Goal: Task Accomplishment & Management: Manage account settings

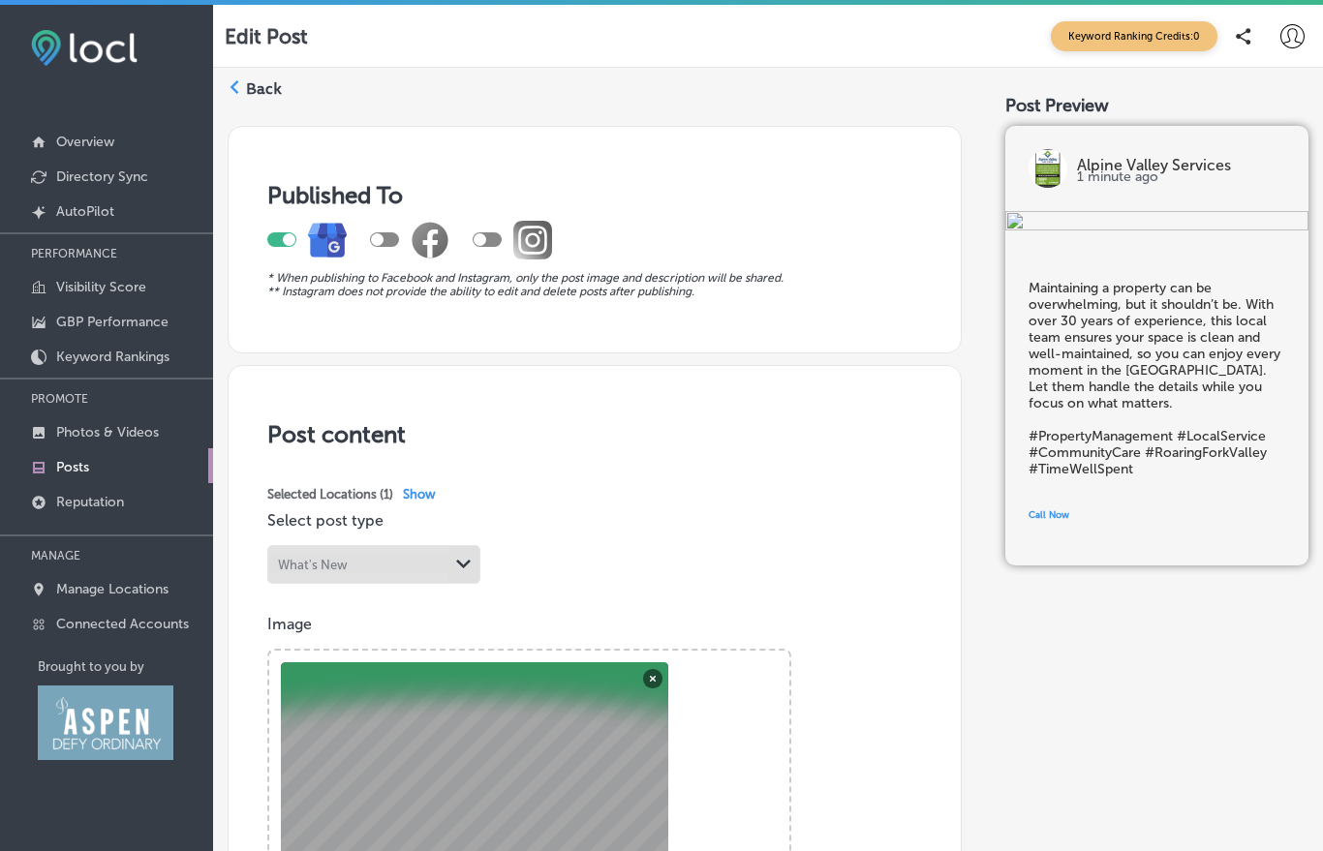
click at [80, 218] on p "AutoPilot" at bounding box center [85, 211] width 58 height 16
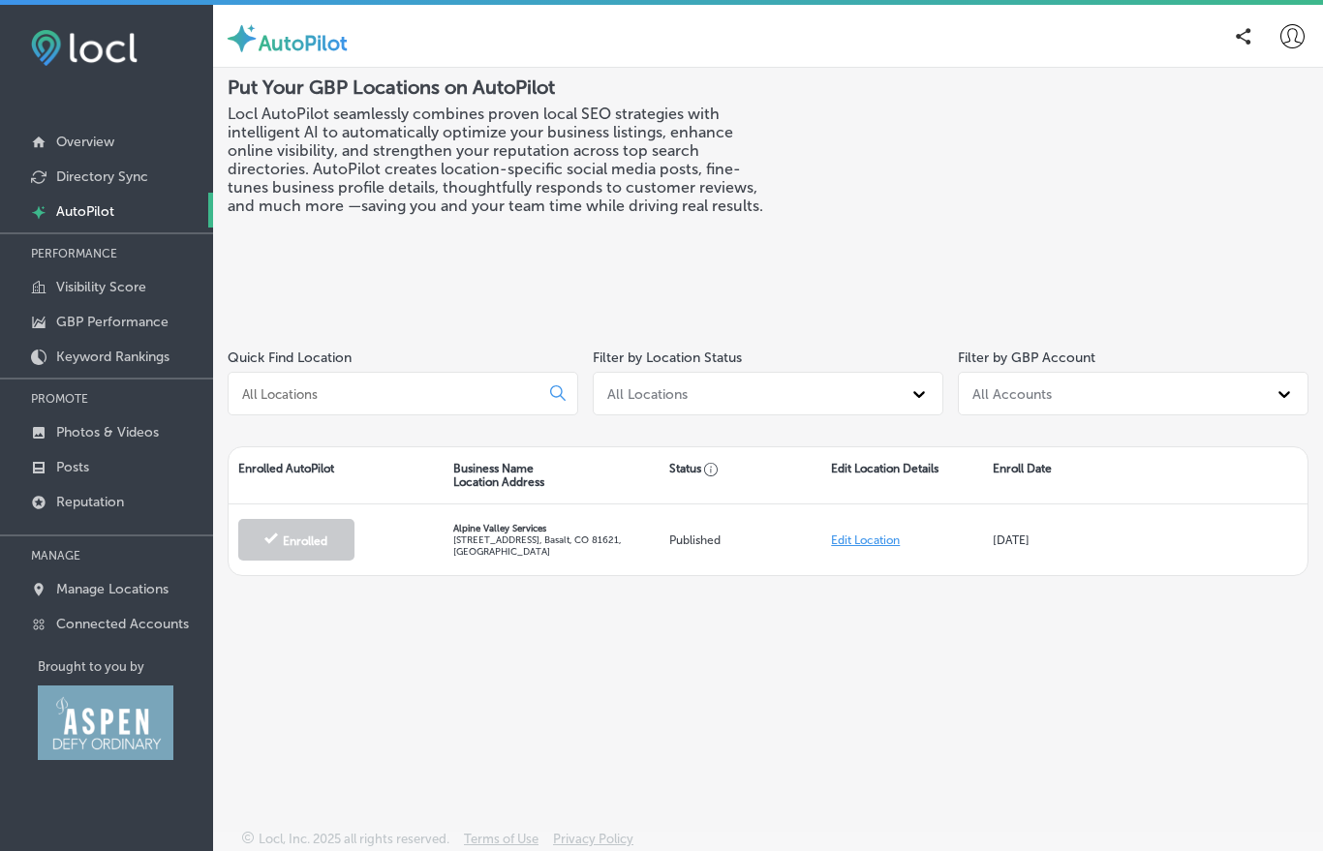
click at [71, 476] on p "Posts" at bounding box center [72, 467] width 33 height 16
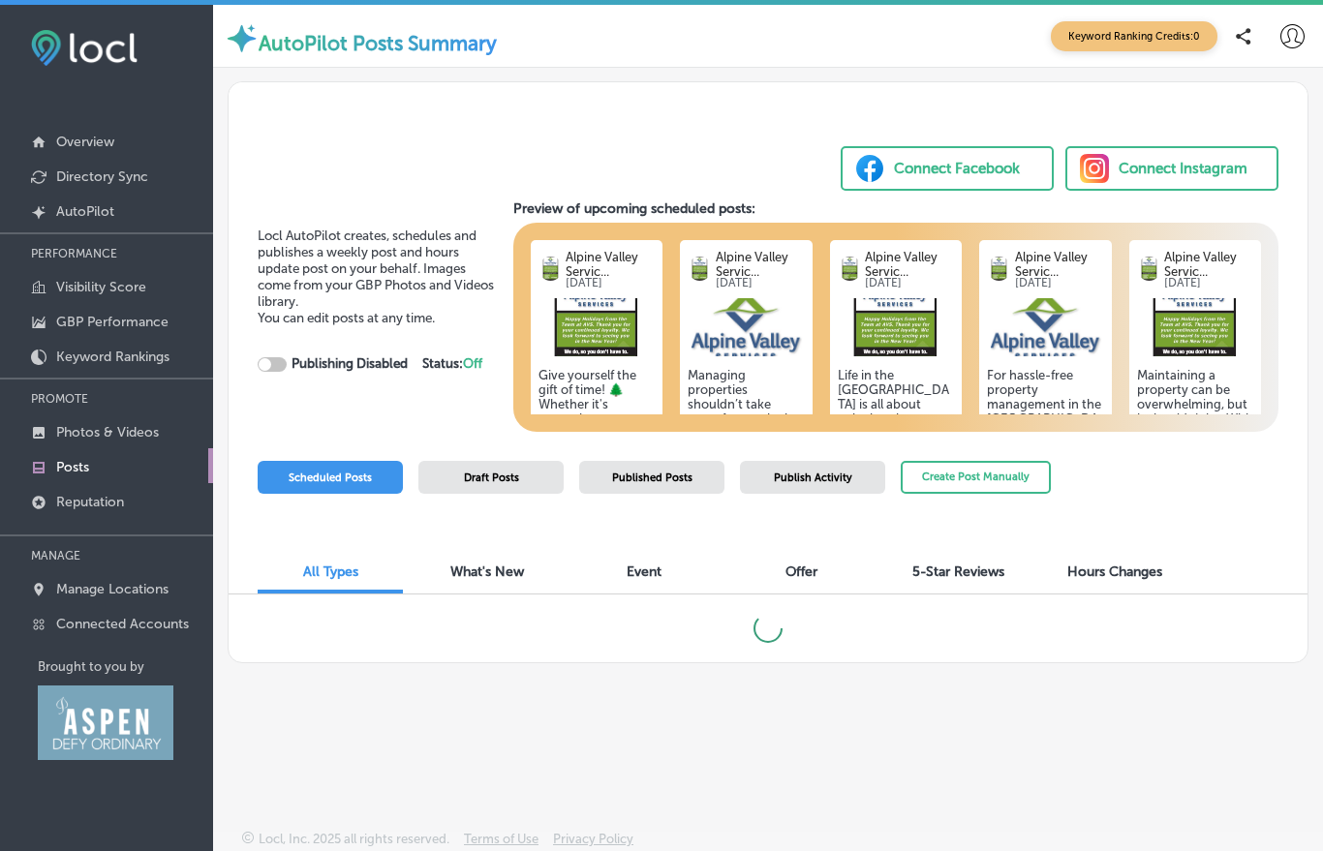
checkbox input "true"
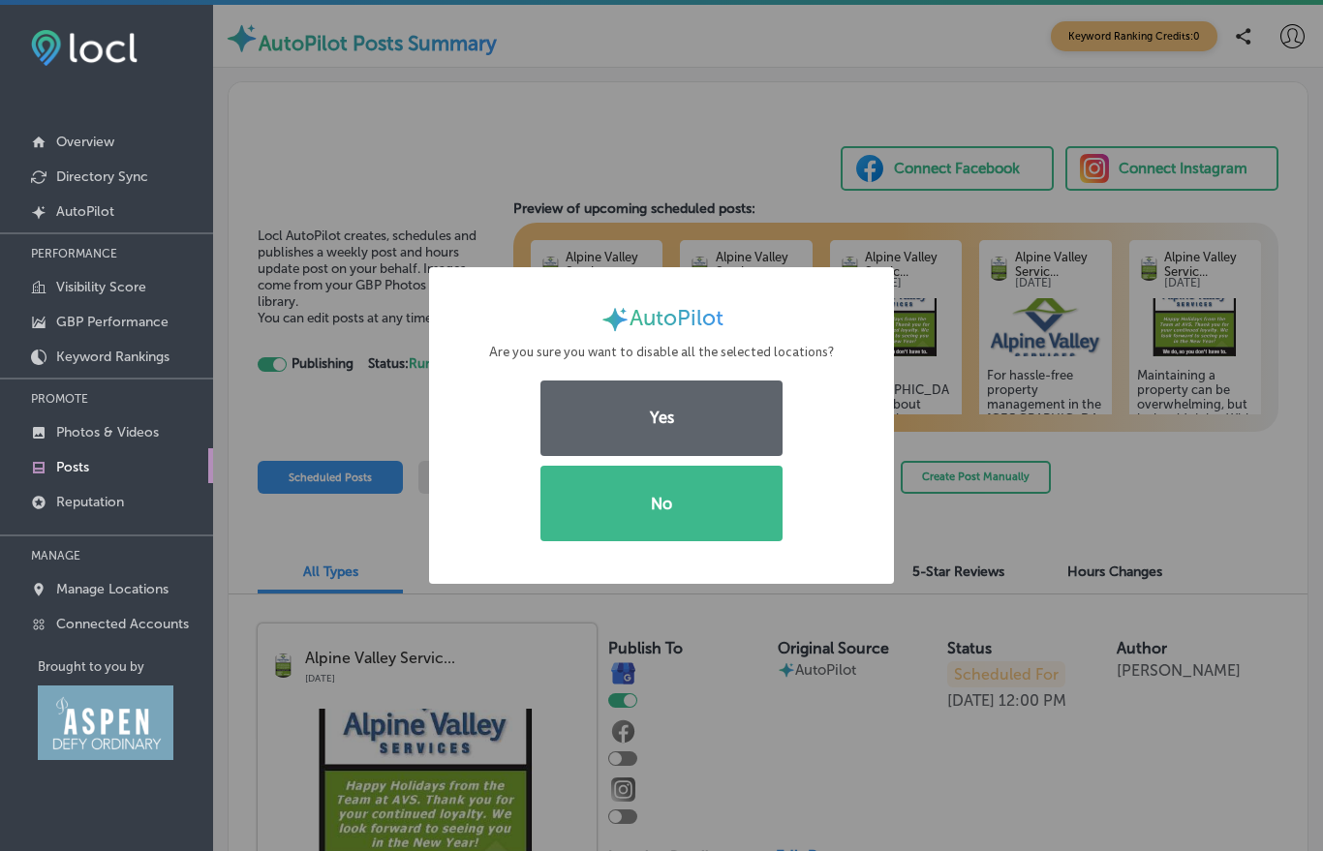
click at [664, 520] on button "No" at bounding box center [661, 504] width 242 height 76
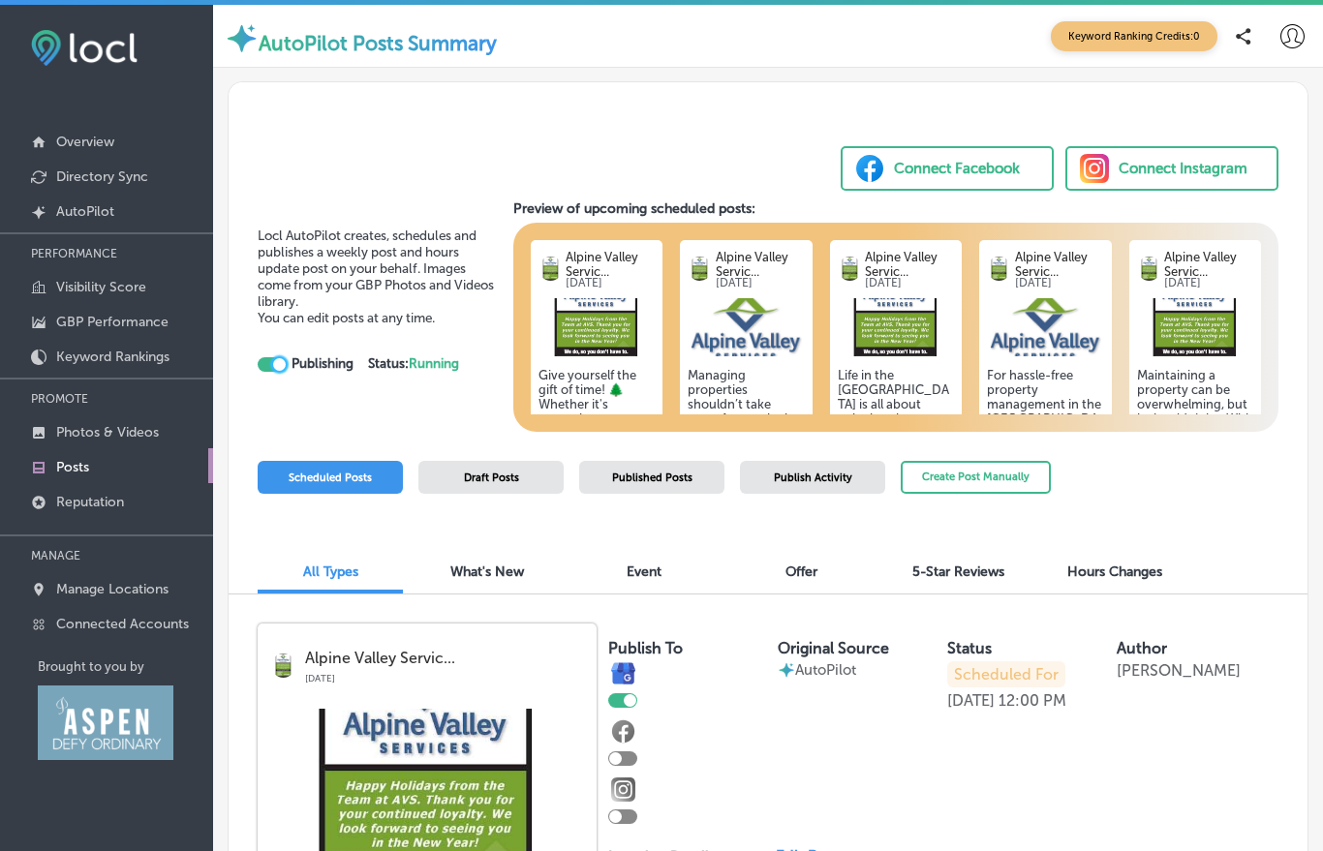
click at [327, 473] on span "Scheduled Posts" at bounding box center [330, 478] width 83 height 13
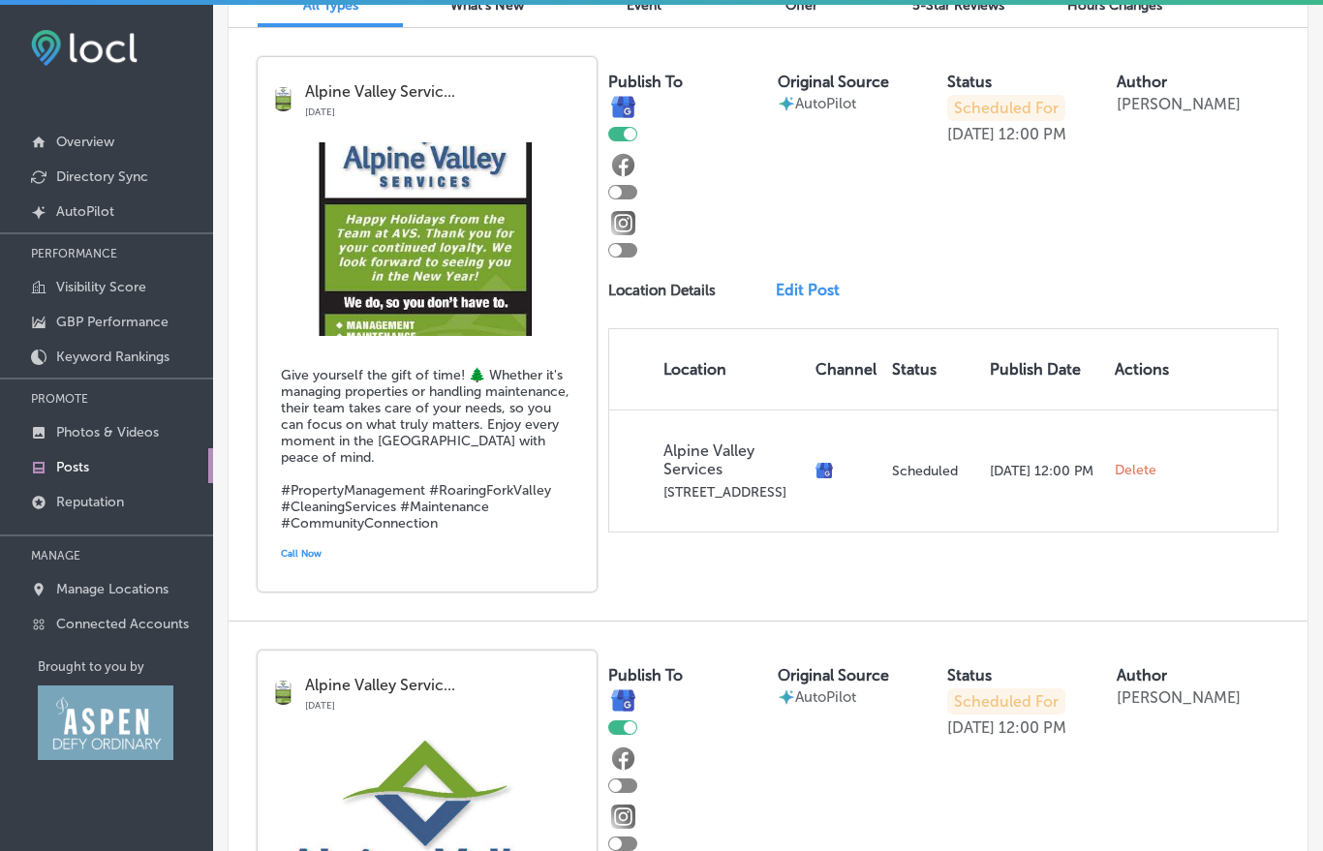
scroll to position [554, 0]
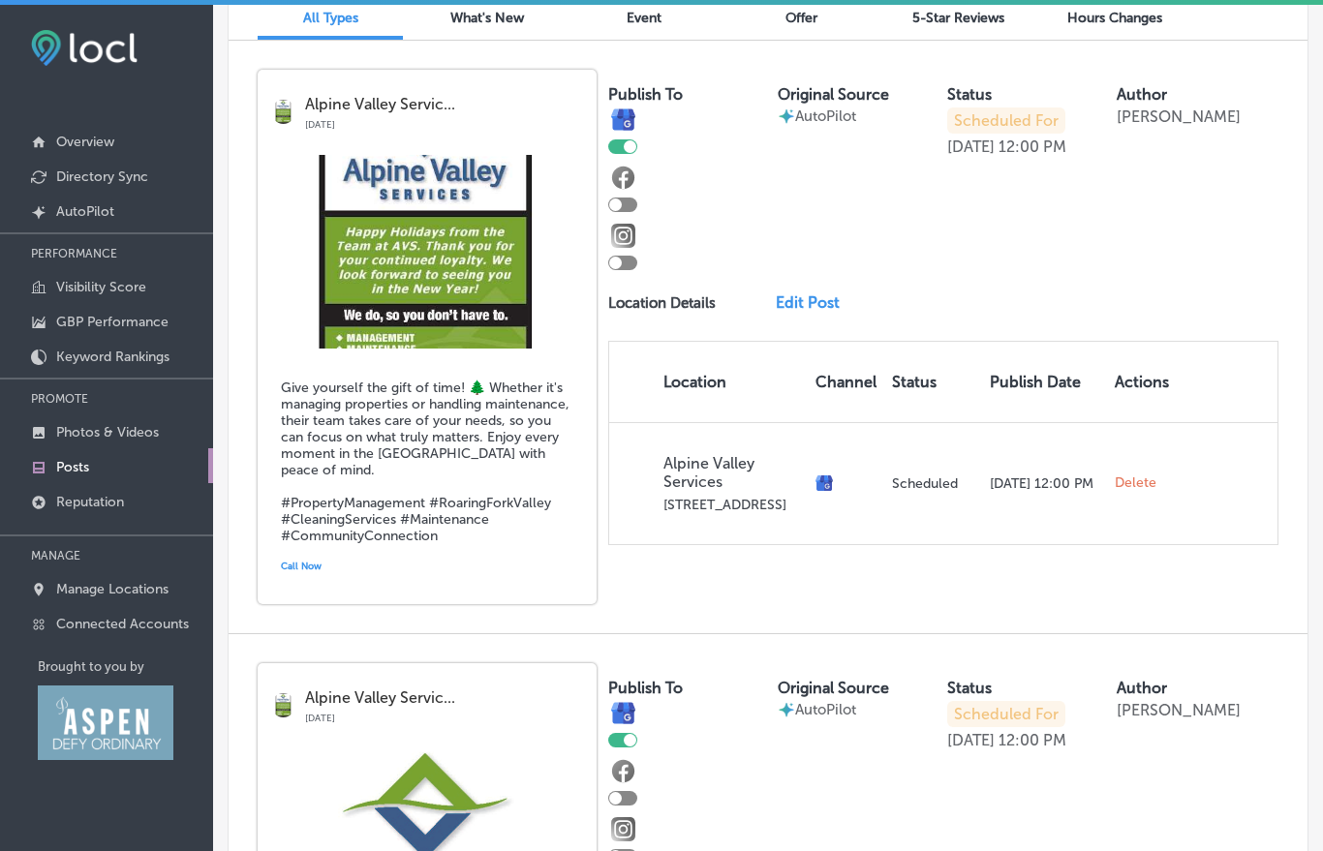
click at [805, 311] on link "Edit Post" at bounding box center [814, 302] width 76 height 18
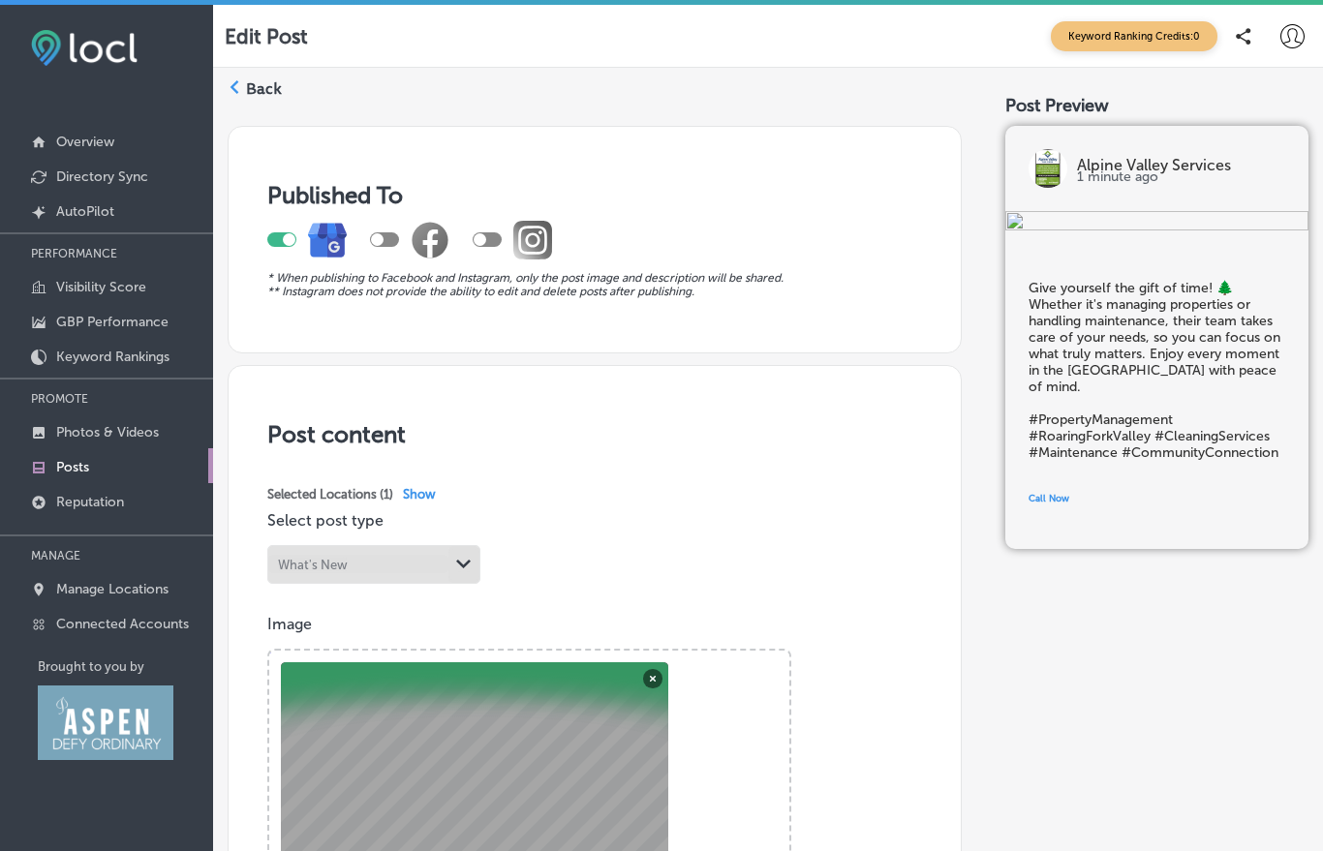
click at [234, 94] on div at bounding box center [235, 87] width 14 height 14
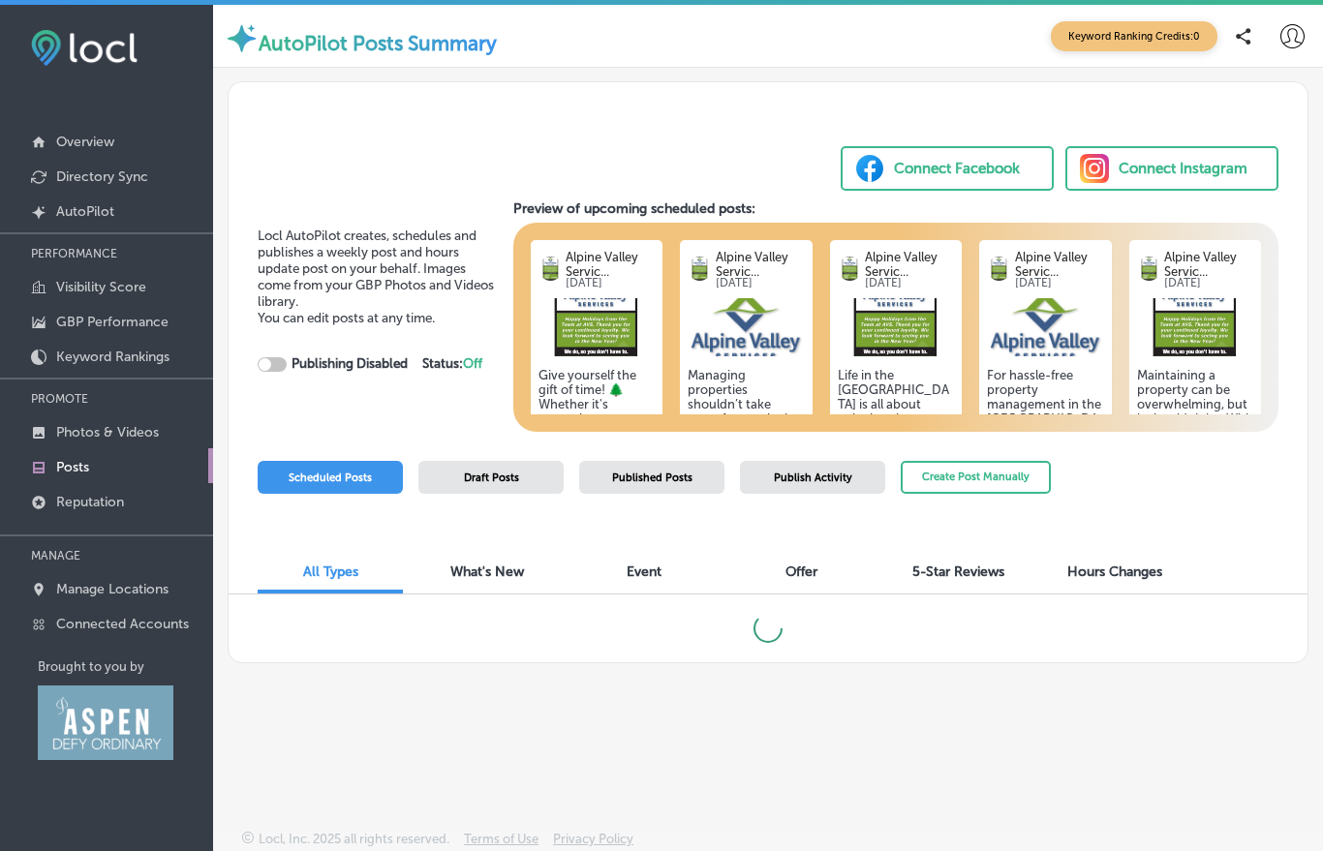
checkbox input "true"
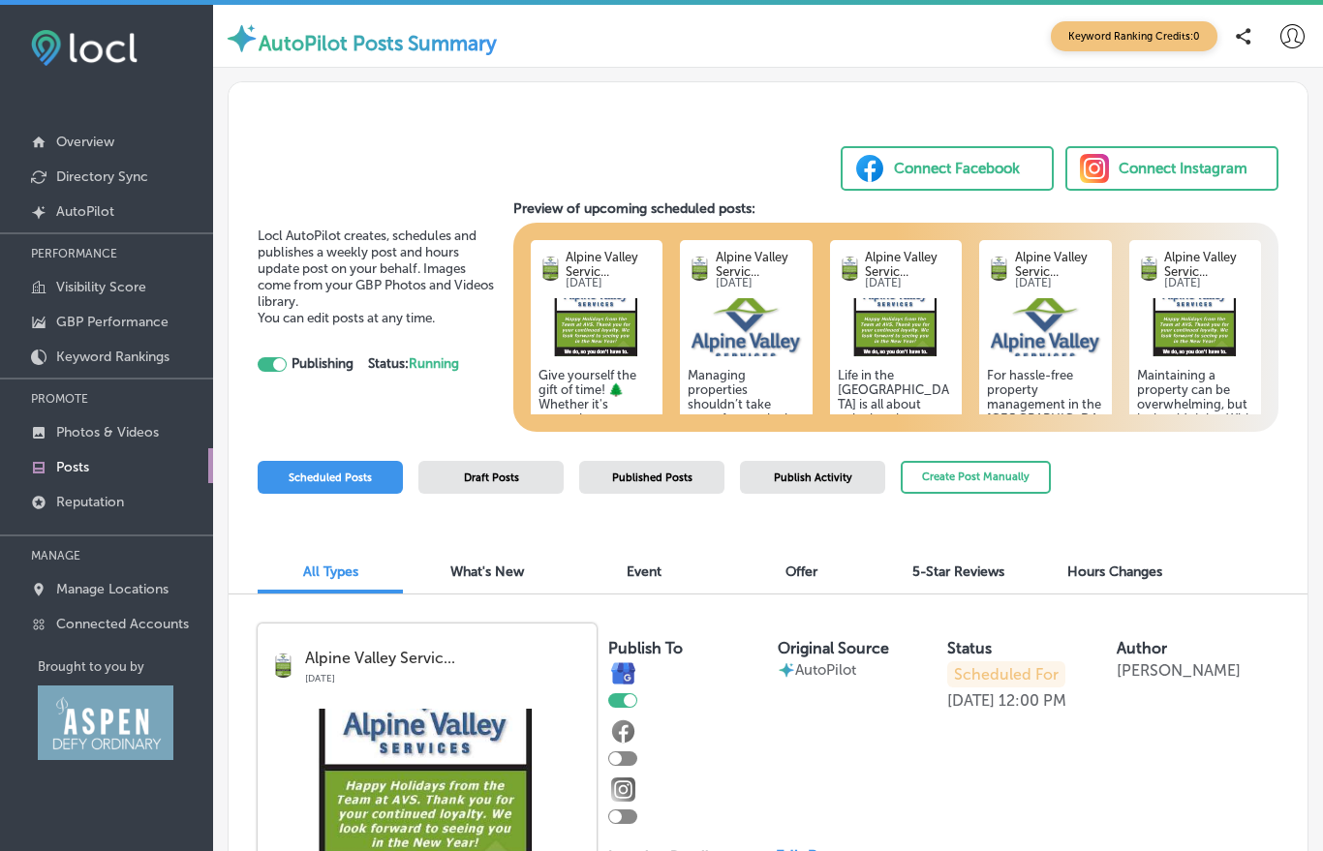
click at [973, 710] on div "[DATE] 12:00 PM" at bounding box center [1006, 700] width 119 height 18
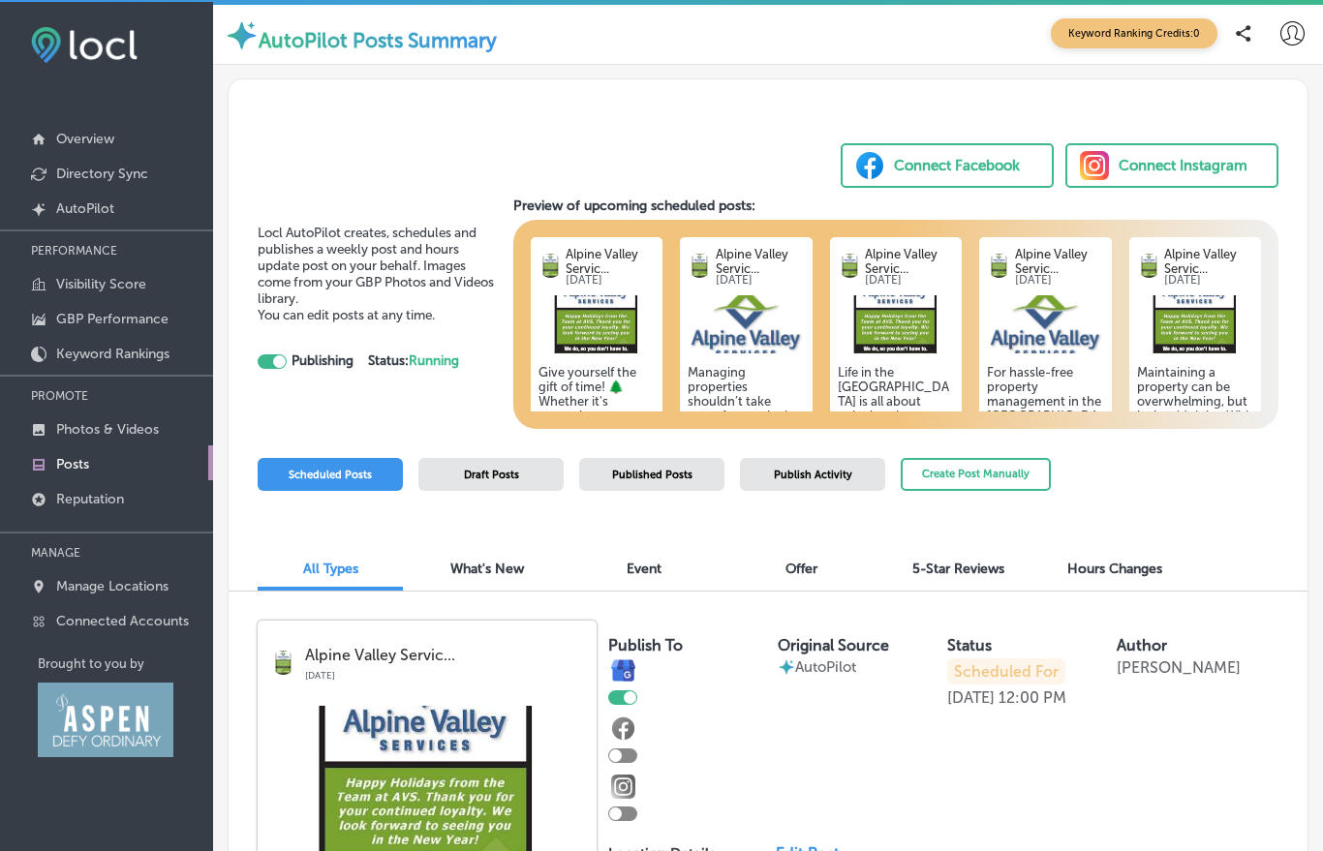
scroll to position [3, 0]
click at [973, 681] on p "Scheduled For" at bounding box center [1006, 672] width 118 height 26
click at [987, 666] on p "Scheduled For" at bounding box center [1006, 672] width 118 height 26
click at [1001, 707] on p "12:00 PM" at bounding box center [1032, 698] width 68 height 18
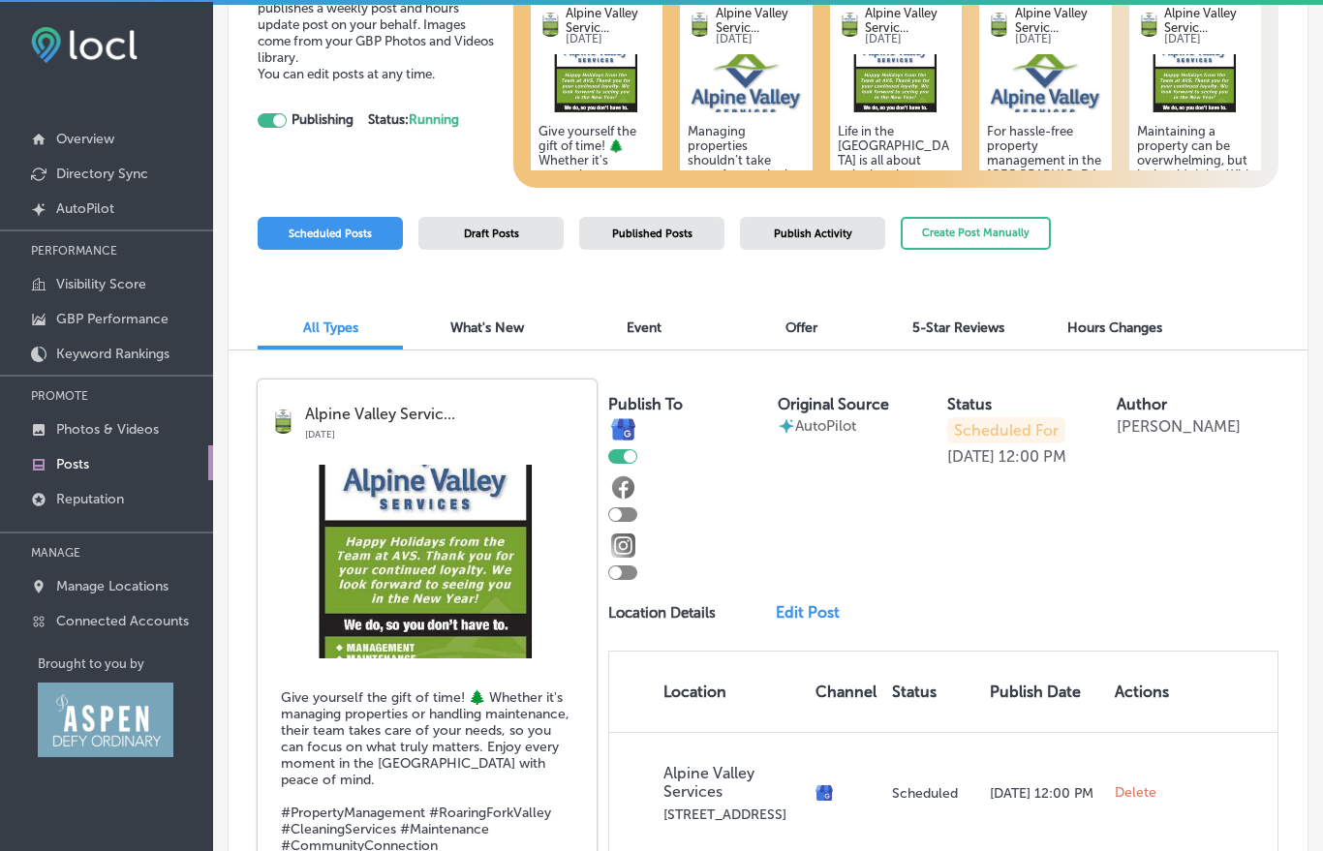
scroll to position [239, 0]
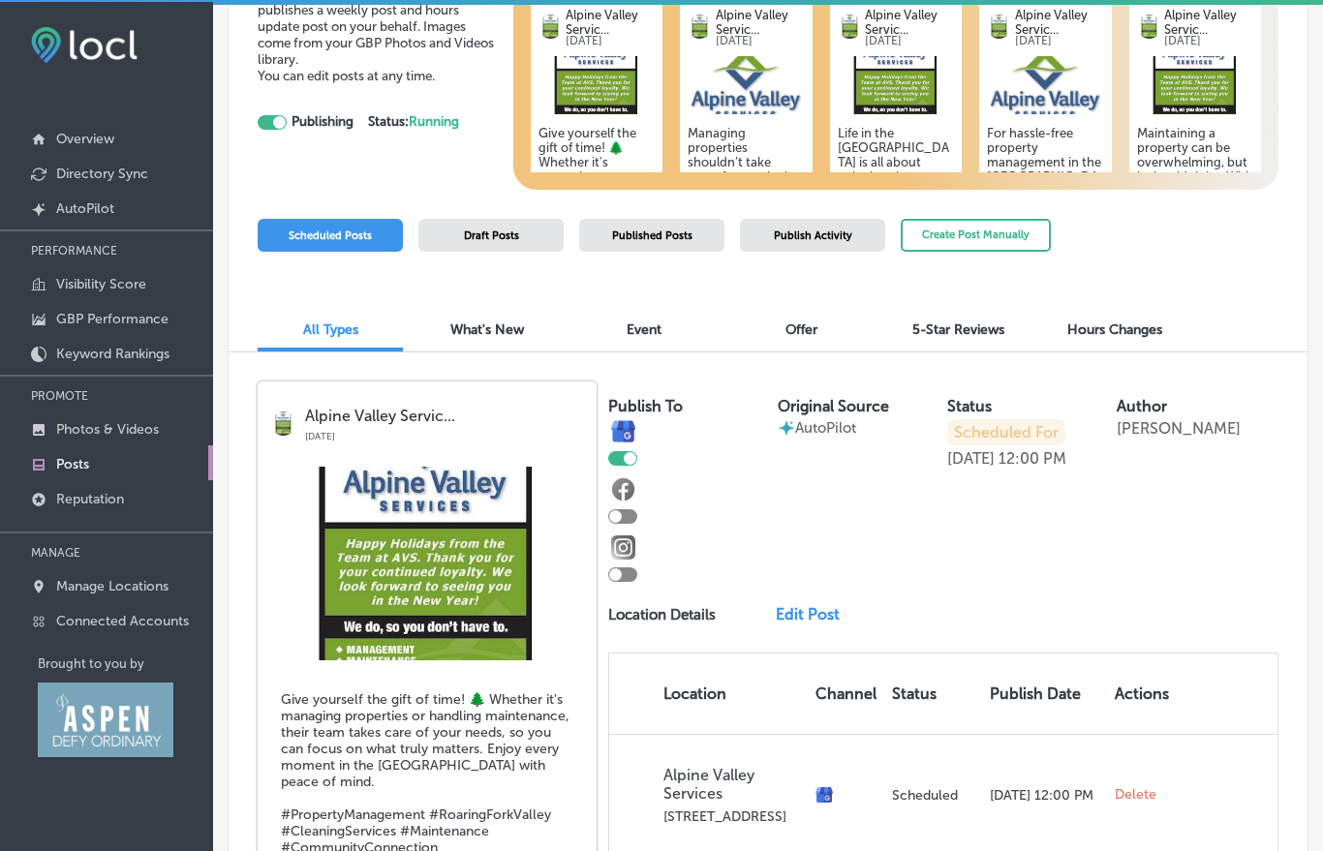
click at [500, 241] on span "Draft Posts" at bounding box center [491, 236] width 55 height 13
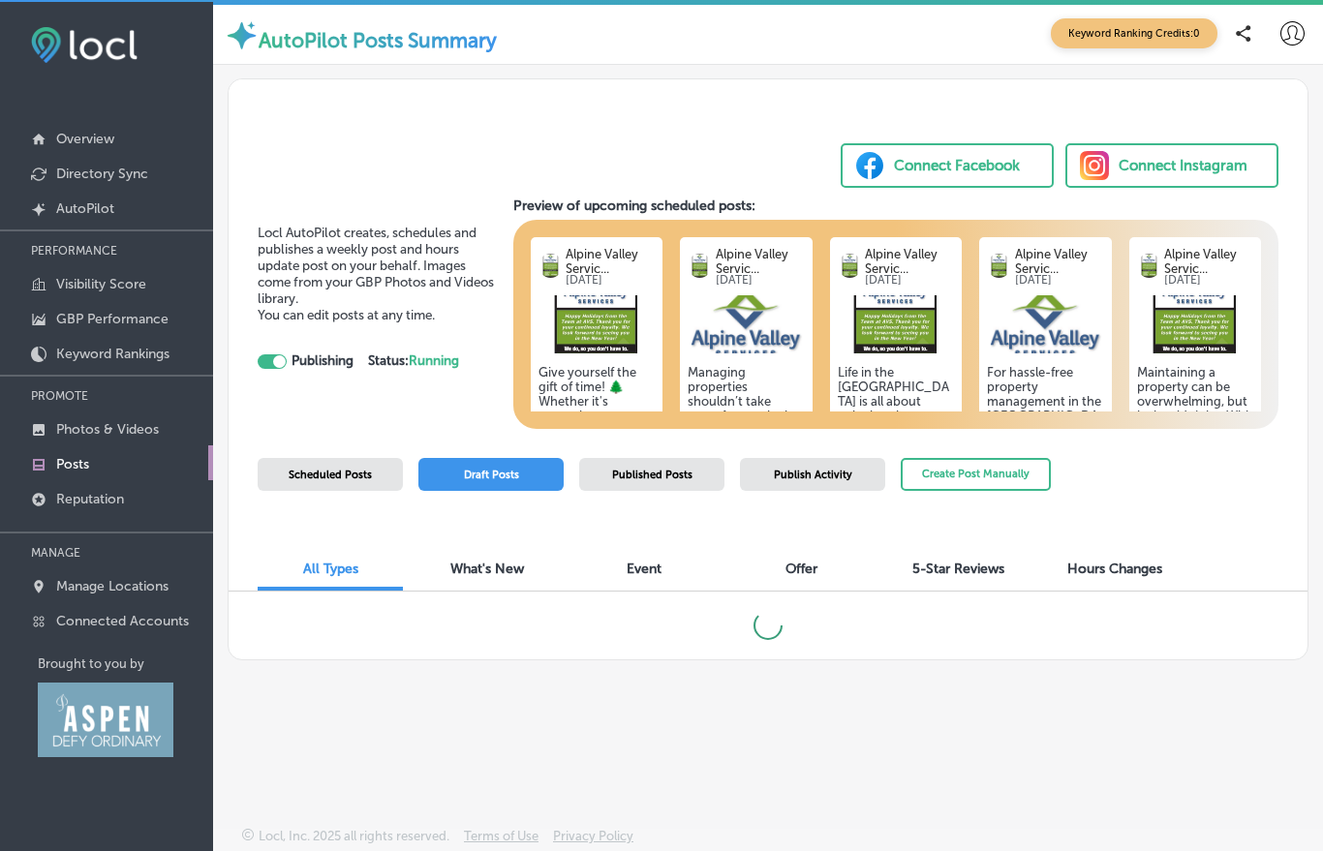
scroll to position [0, 0]
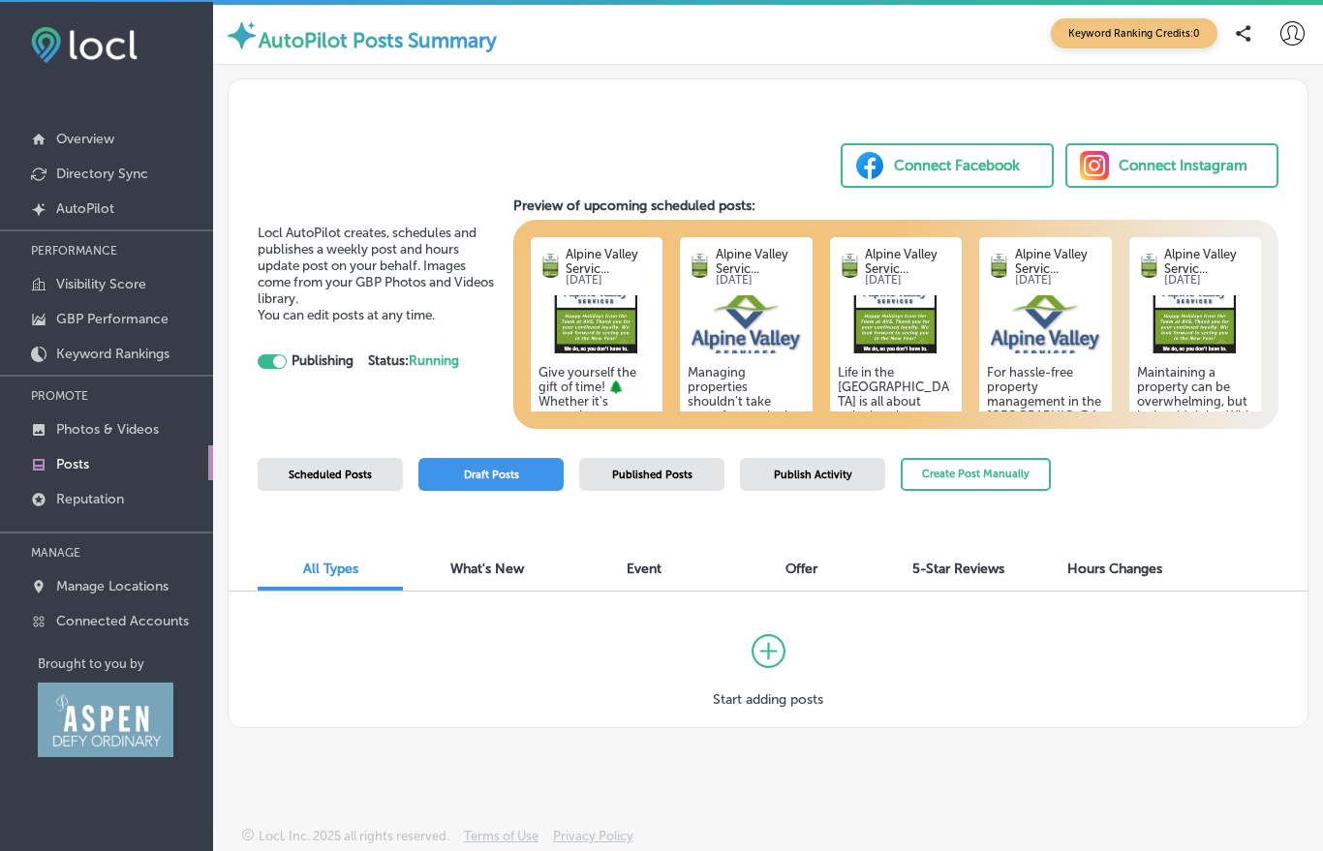
click at [576, 382] on h5 "Give yourself the gift of time! 🌲 Whether it's managing properties or handling …" at bounding box center [596, 474] width 117 height 218
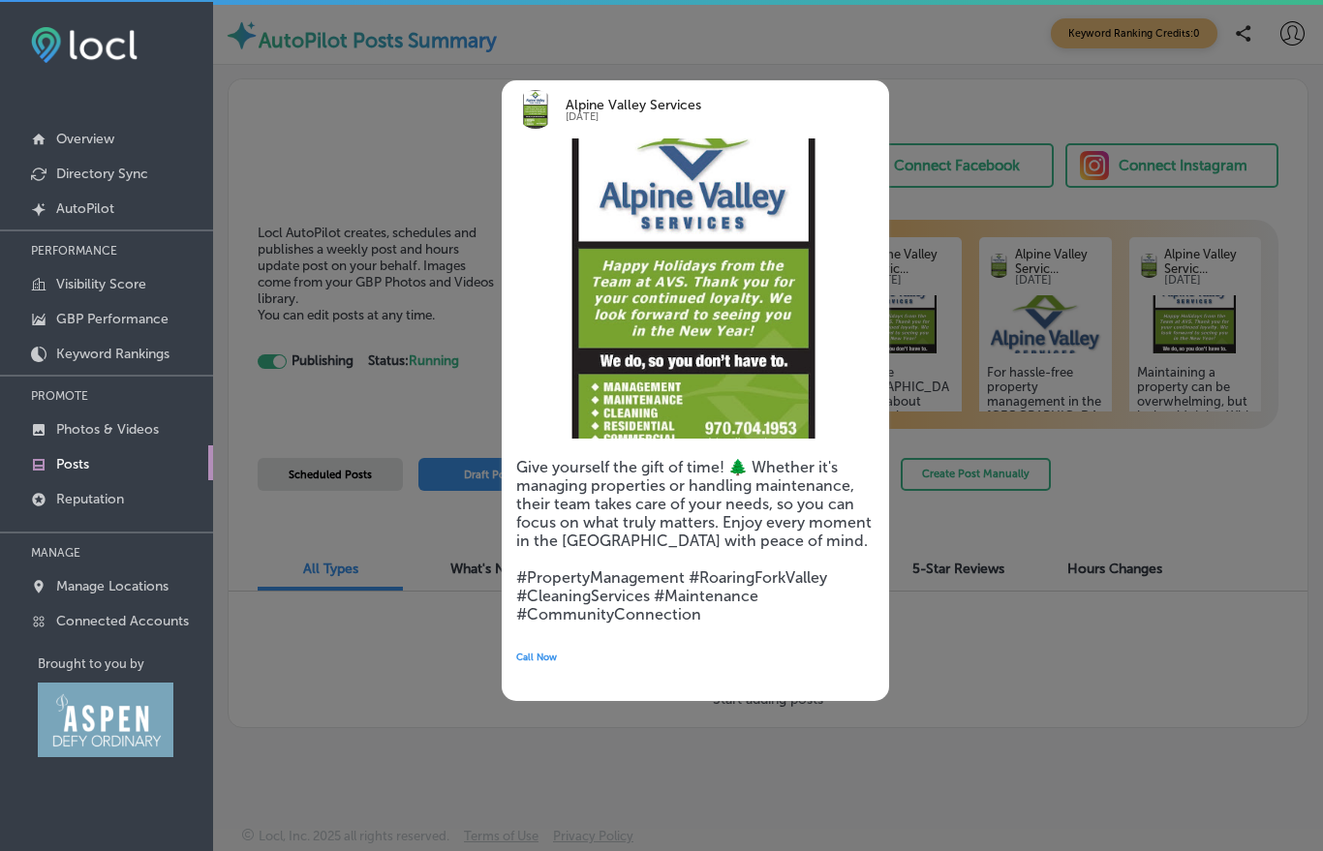
click at [339, 169] on div at bounding box center [661, 425] width 1323 height 851
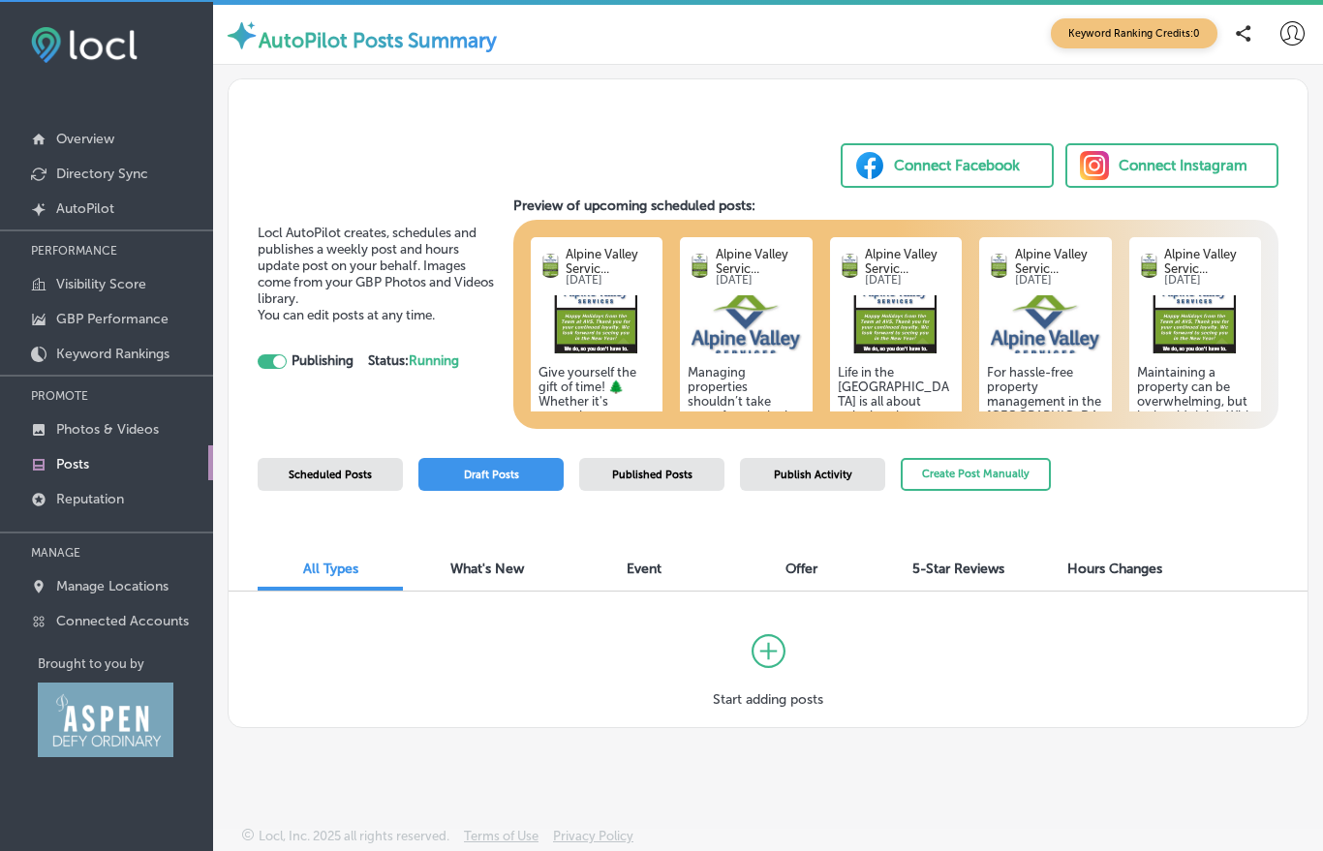
scroll to position [29, 0]
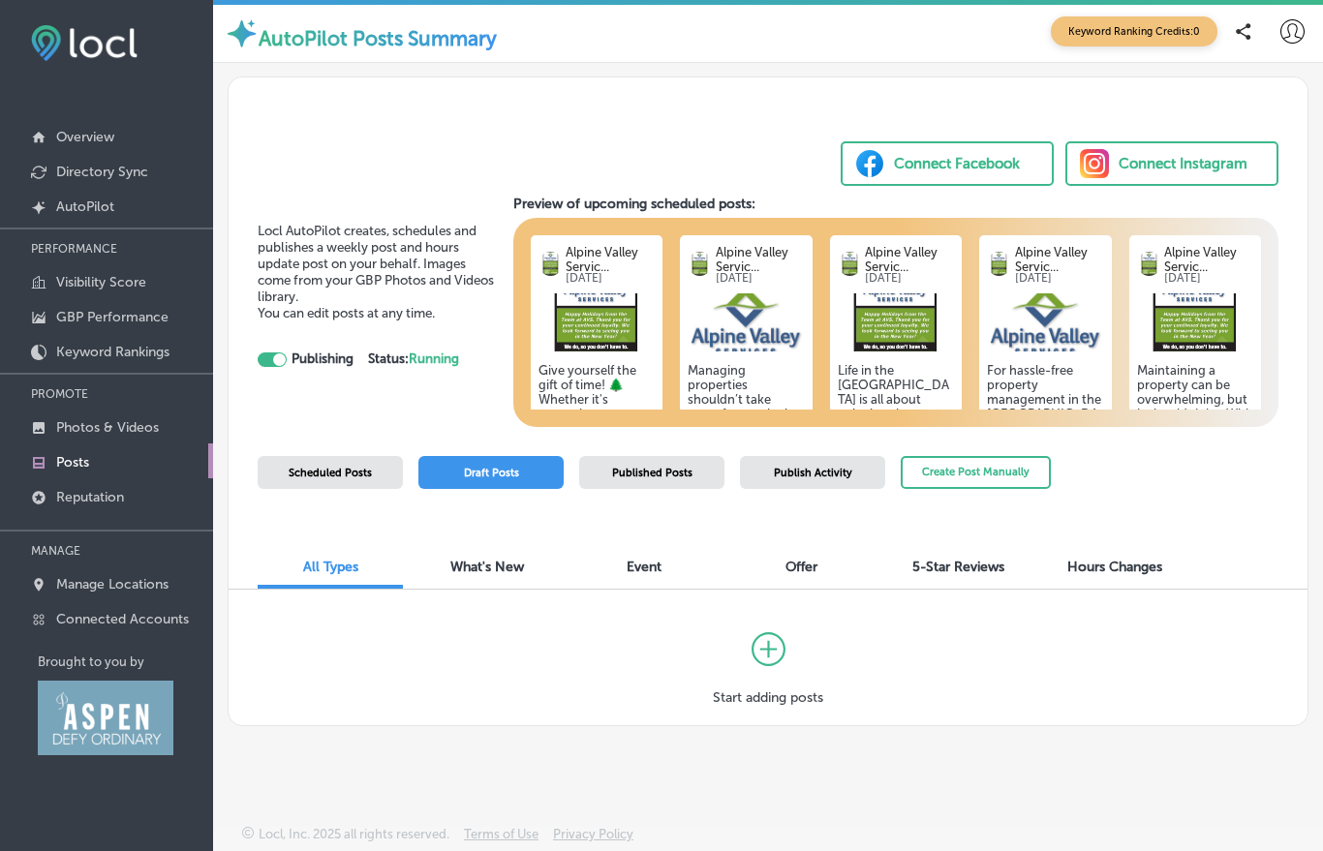
click at [322, 467] on span "Scheduled Posts" at bounding box center [330, 473] width 83 height 13
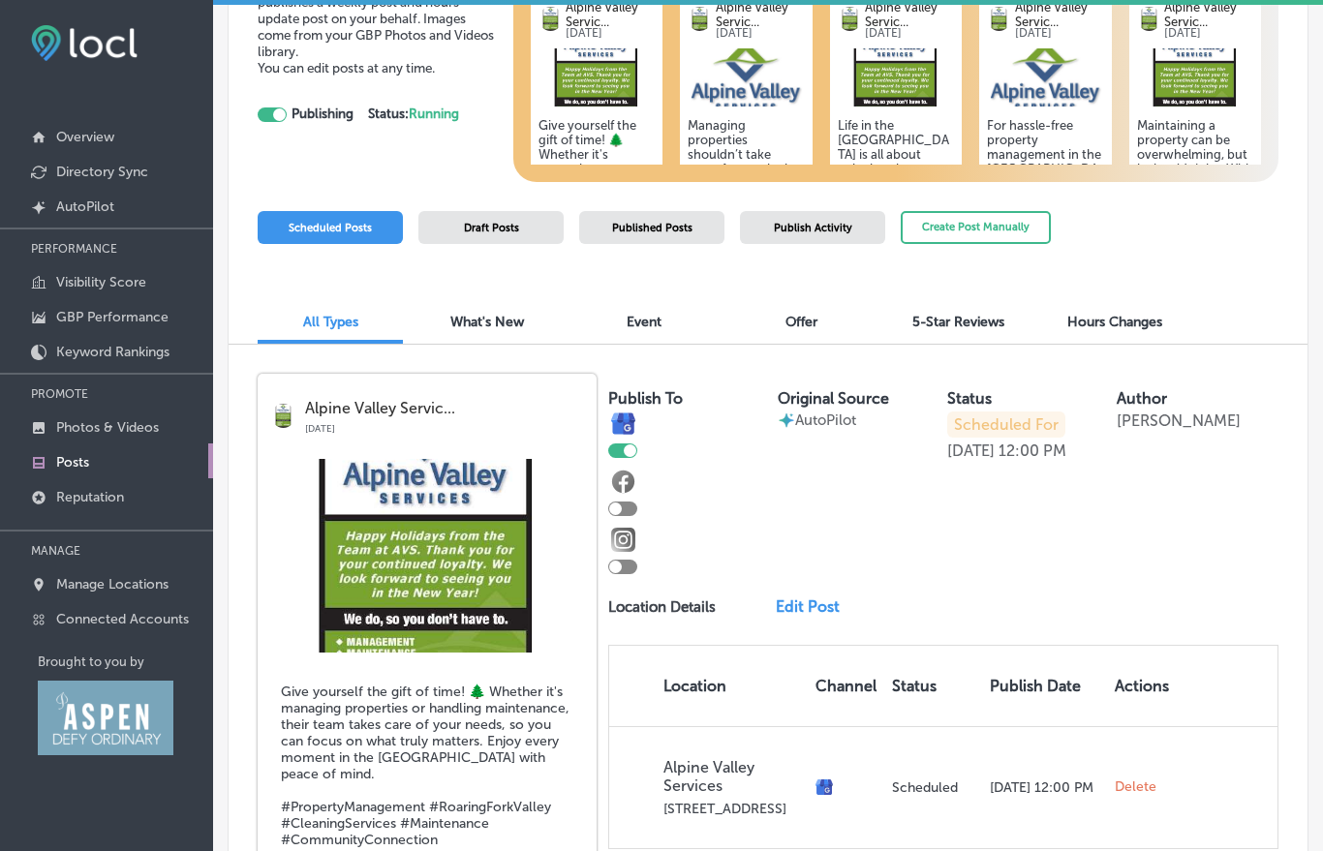
scroll to position [244, 0]
click at [801, 223] on span "Publish Activity" at bounding box center [813, 229] width 78 height 13
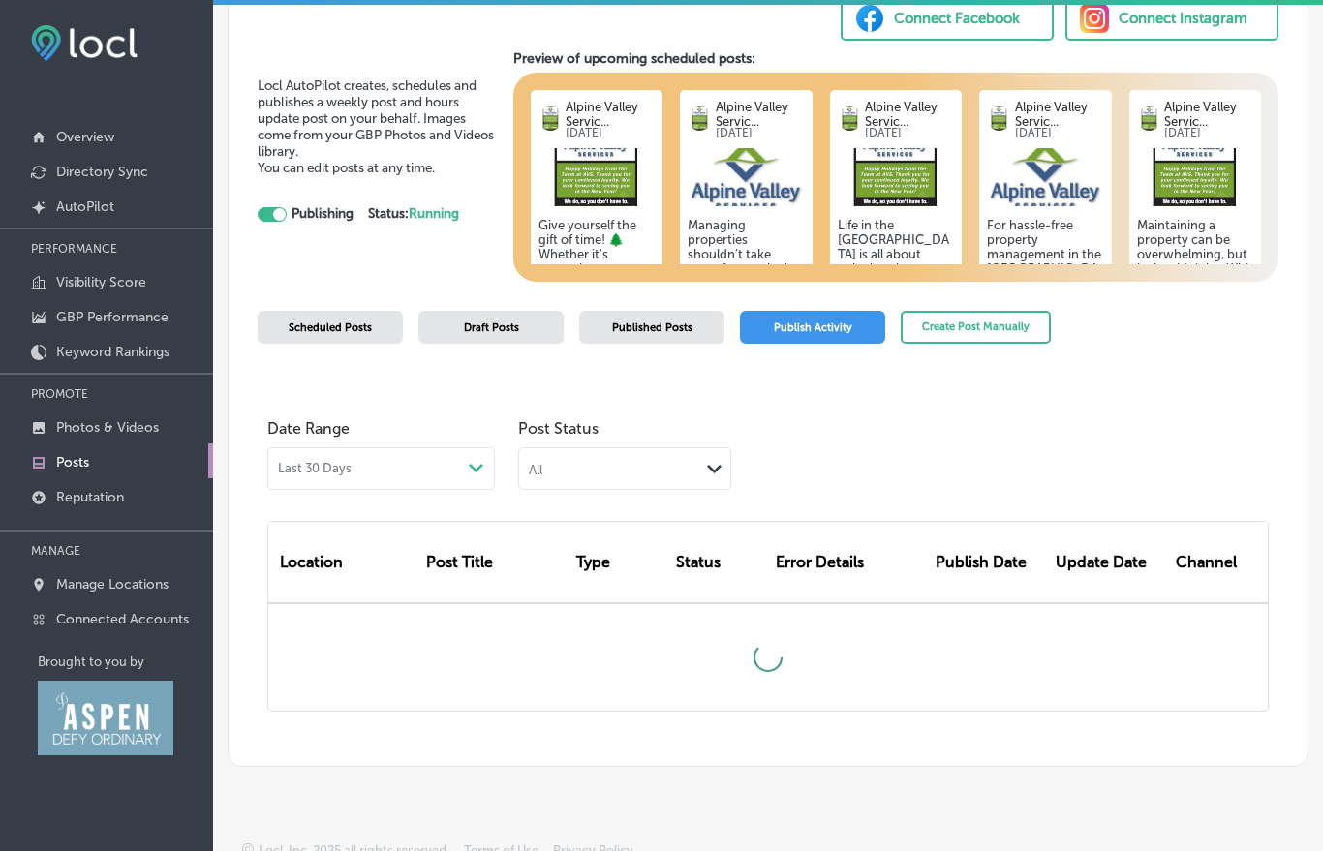
scroll to position [99, 0]
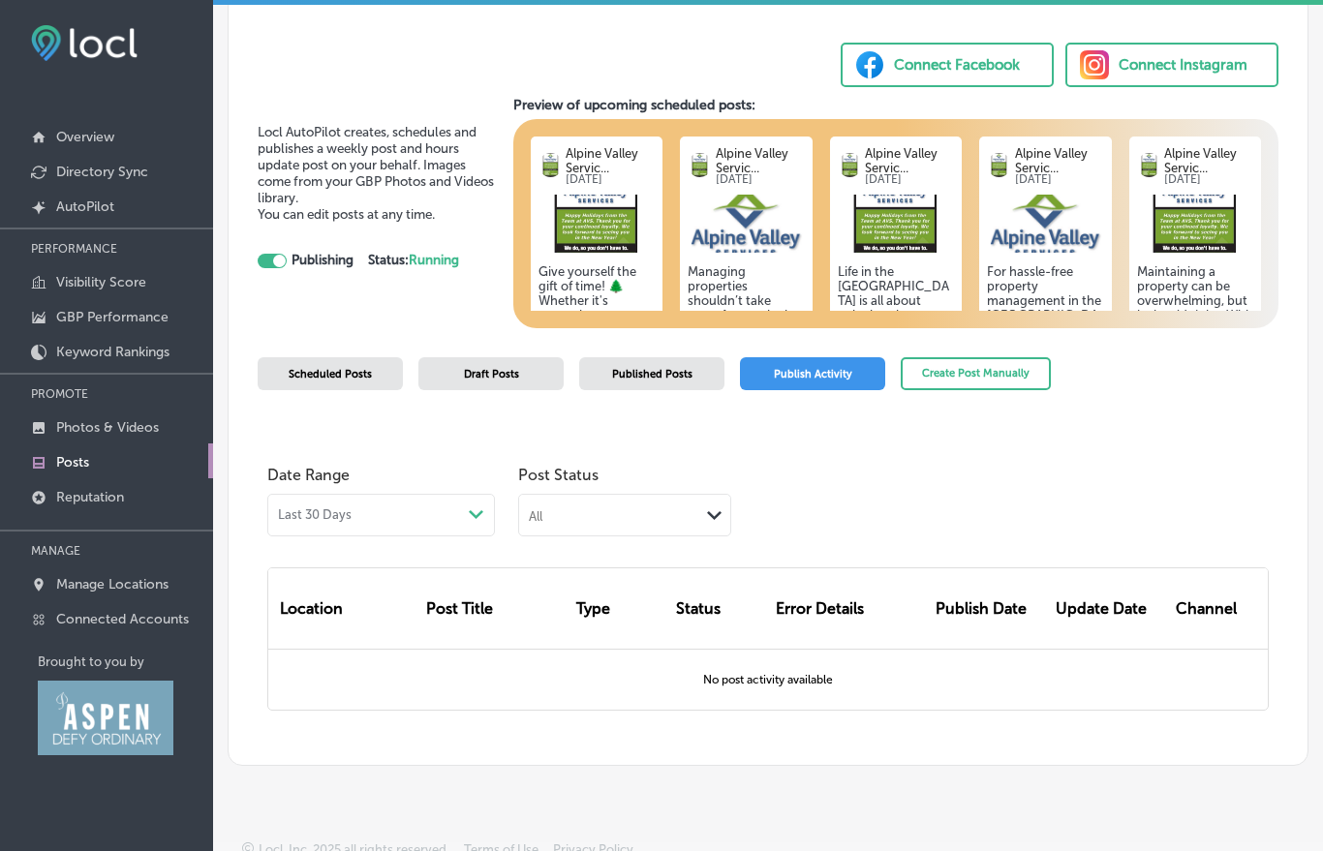
click at [332, 368] on span "Scheduled Posts" at bounding box center [330, 374] width 83 height 13
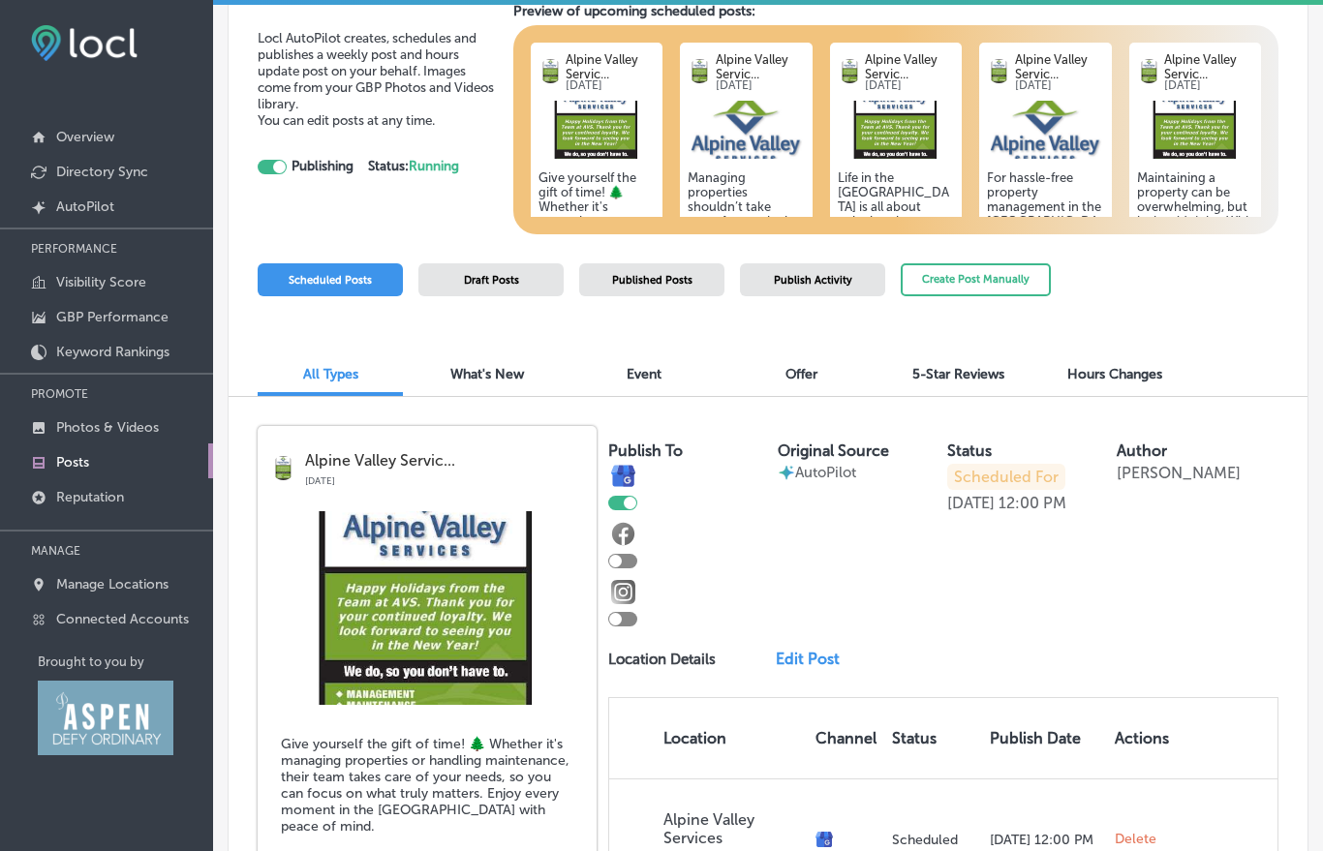
scroll to position [190, 0]
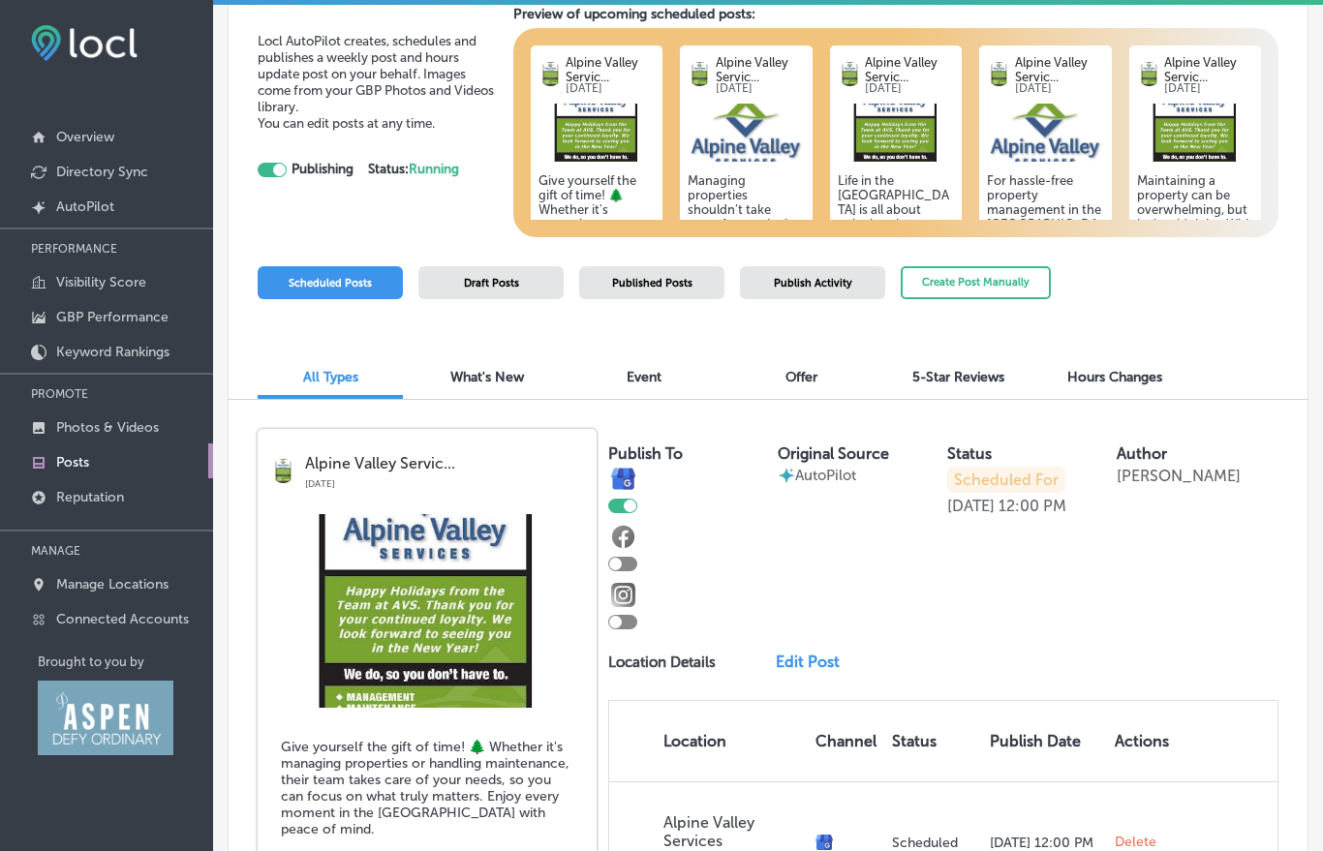
click at [803, 653] on link "Edit Post" at bounding box center [814, 662] width 76 height 18
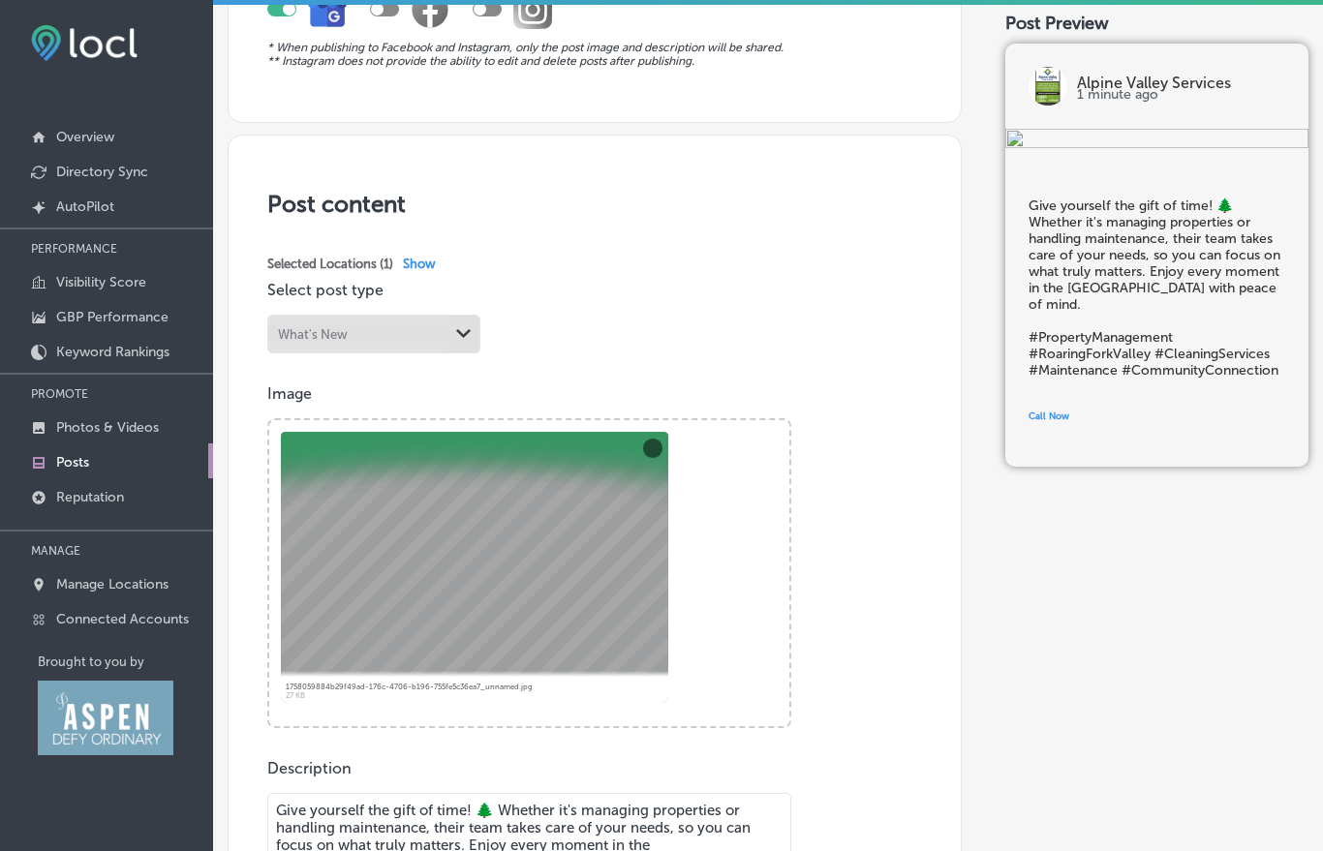
scroll to position [225, 0]
click at [671, 282] on p "Select post type" at bounding box center [594, 291] width 655 height 18
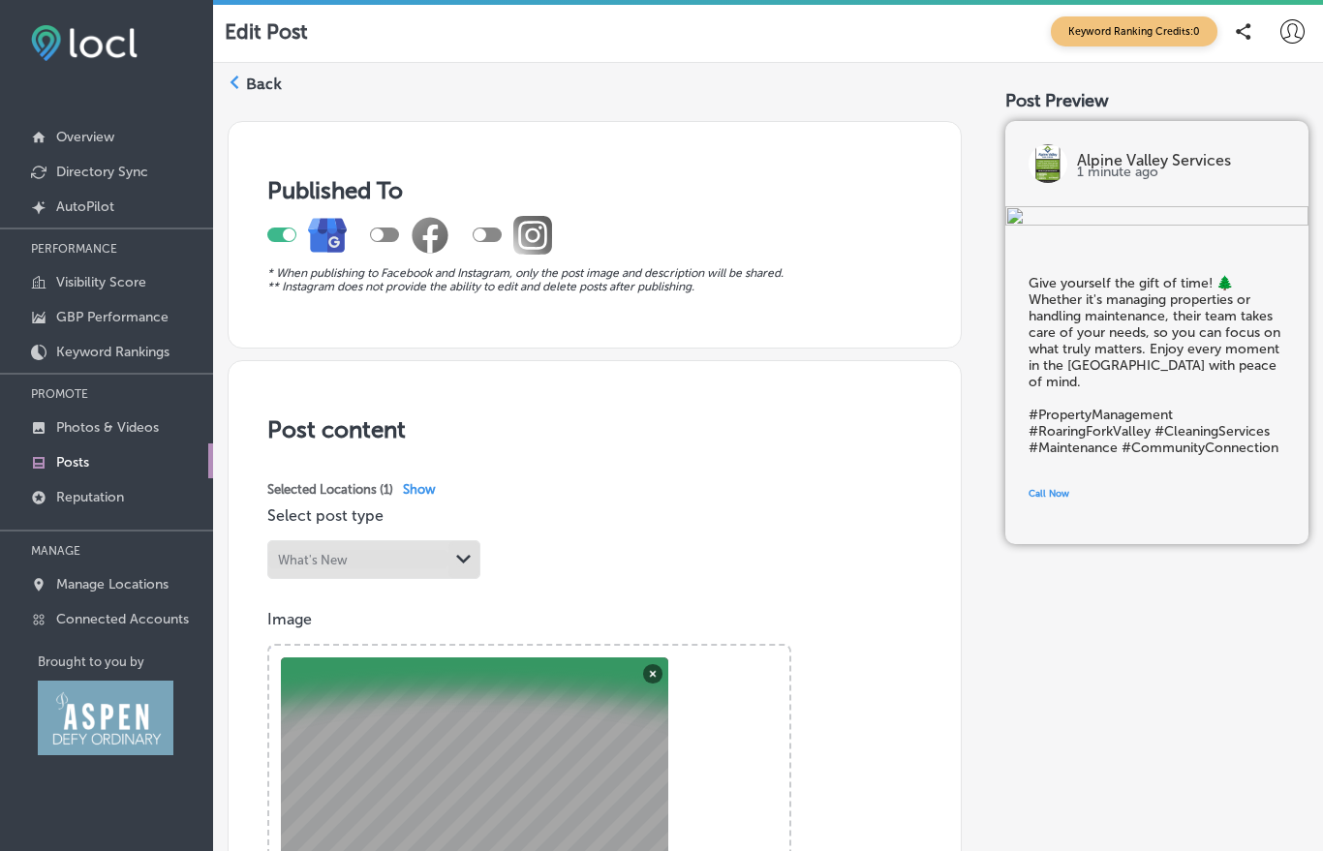
scroll to position [0, 0]
click at [79, 436] on p "Photos & Videos" at bounding box center [107, 427] width 103 height 16
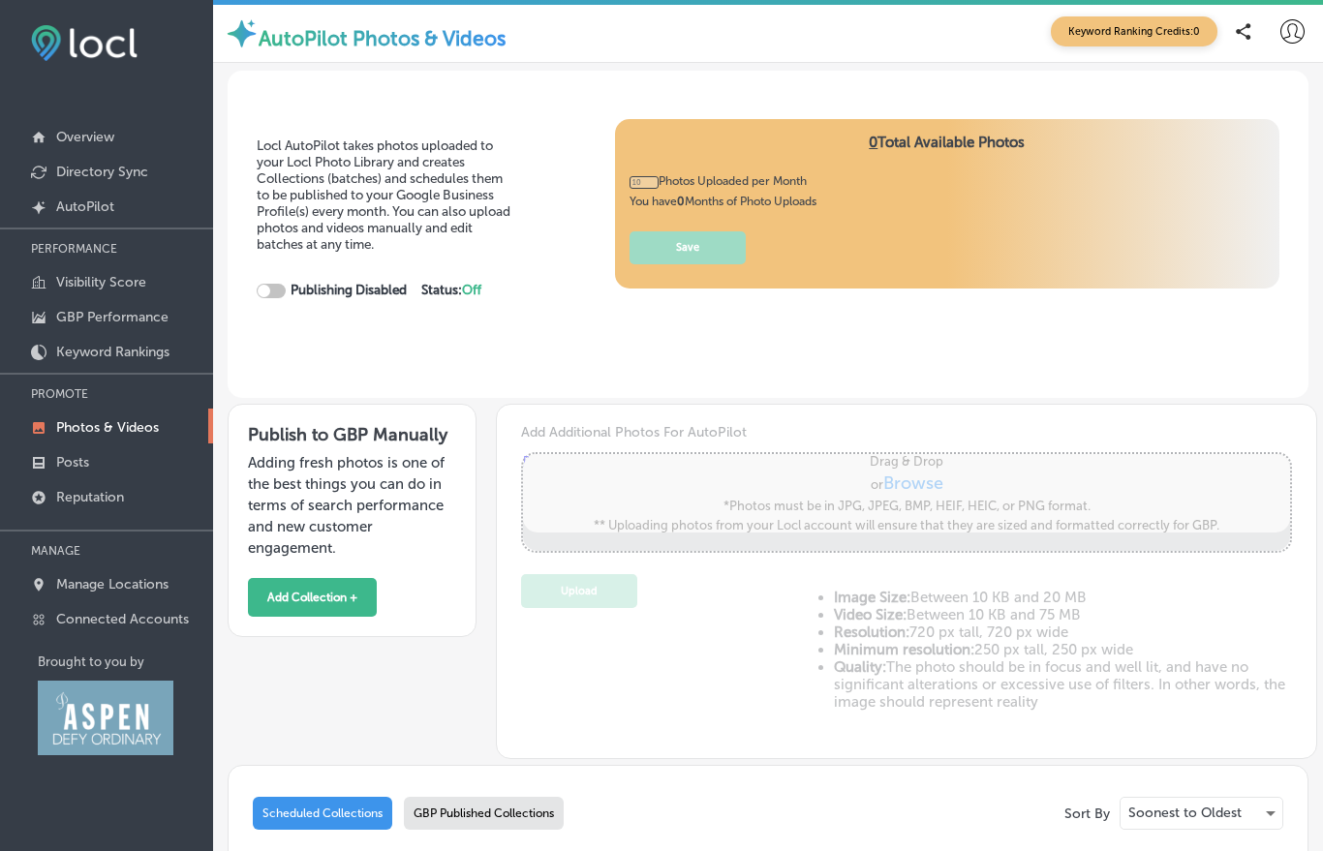
type input "0"
checkbox input "true"
type input "5"
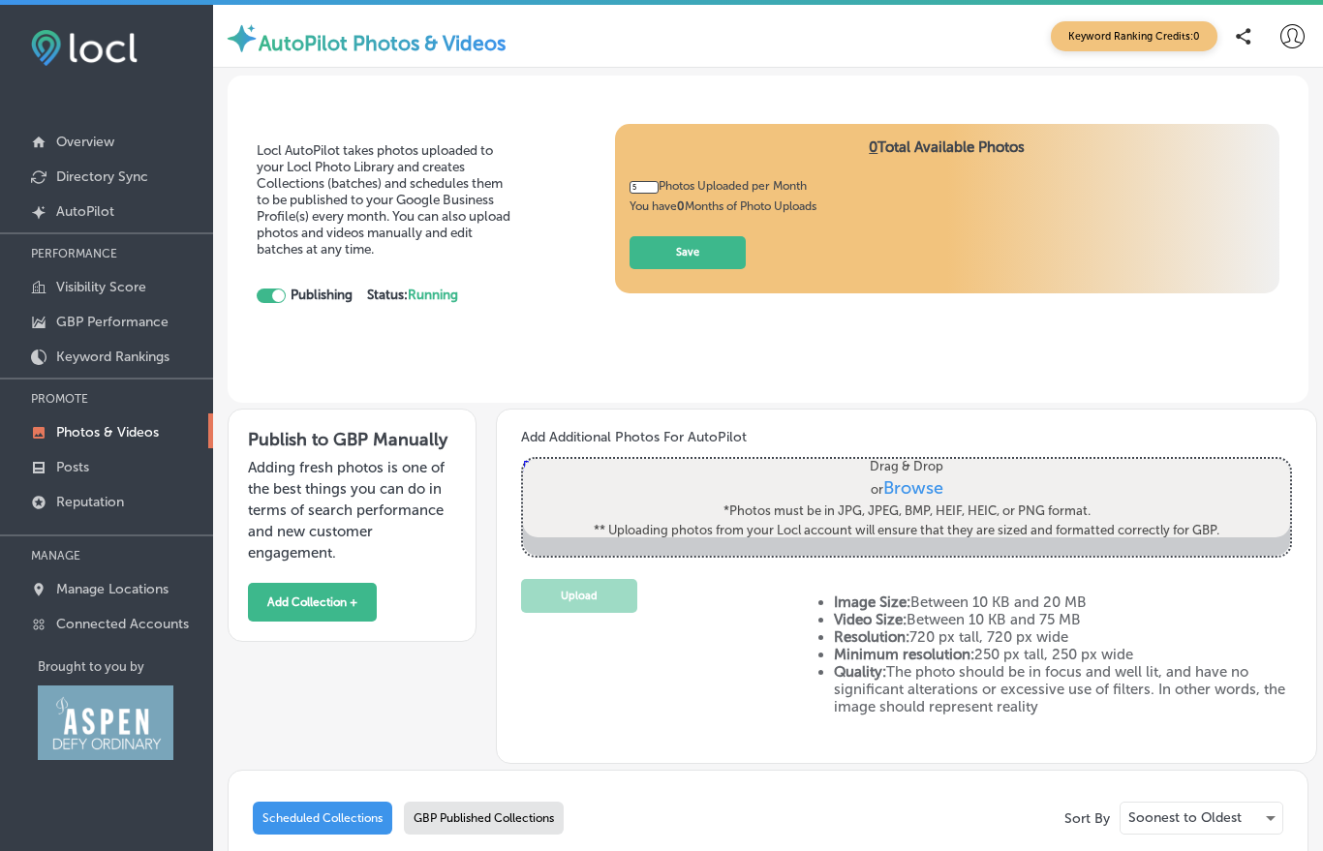
click at [1291, 42] on icon at bounding box center [1292, 36] width 24 height 24
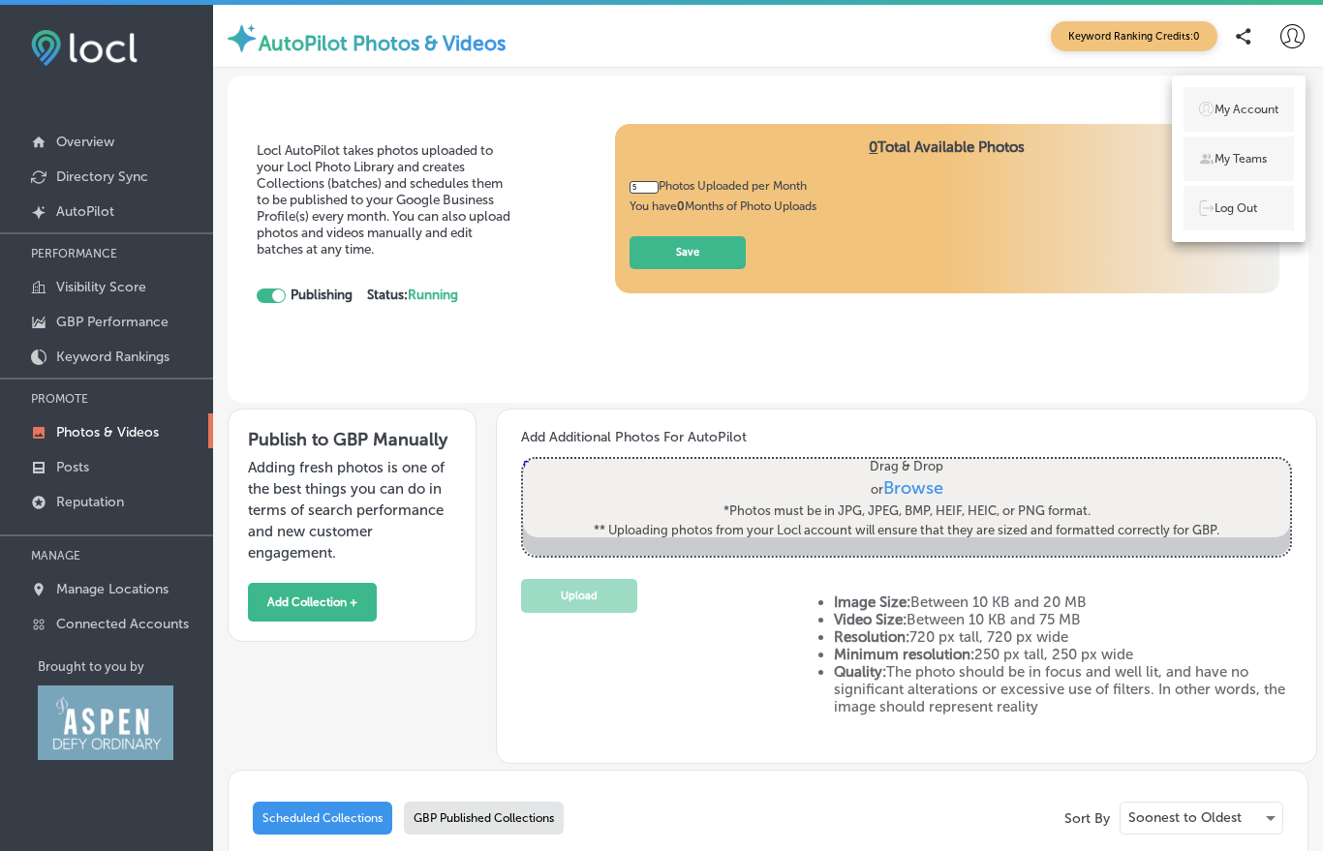
click at [1023, 374] on div at bounding box center [661, 425] width 1323 height 851
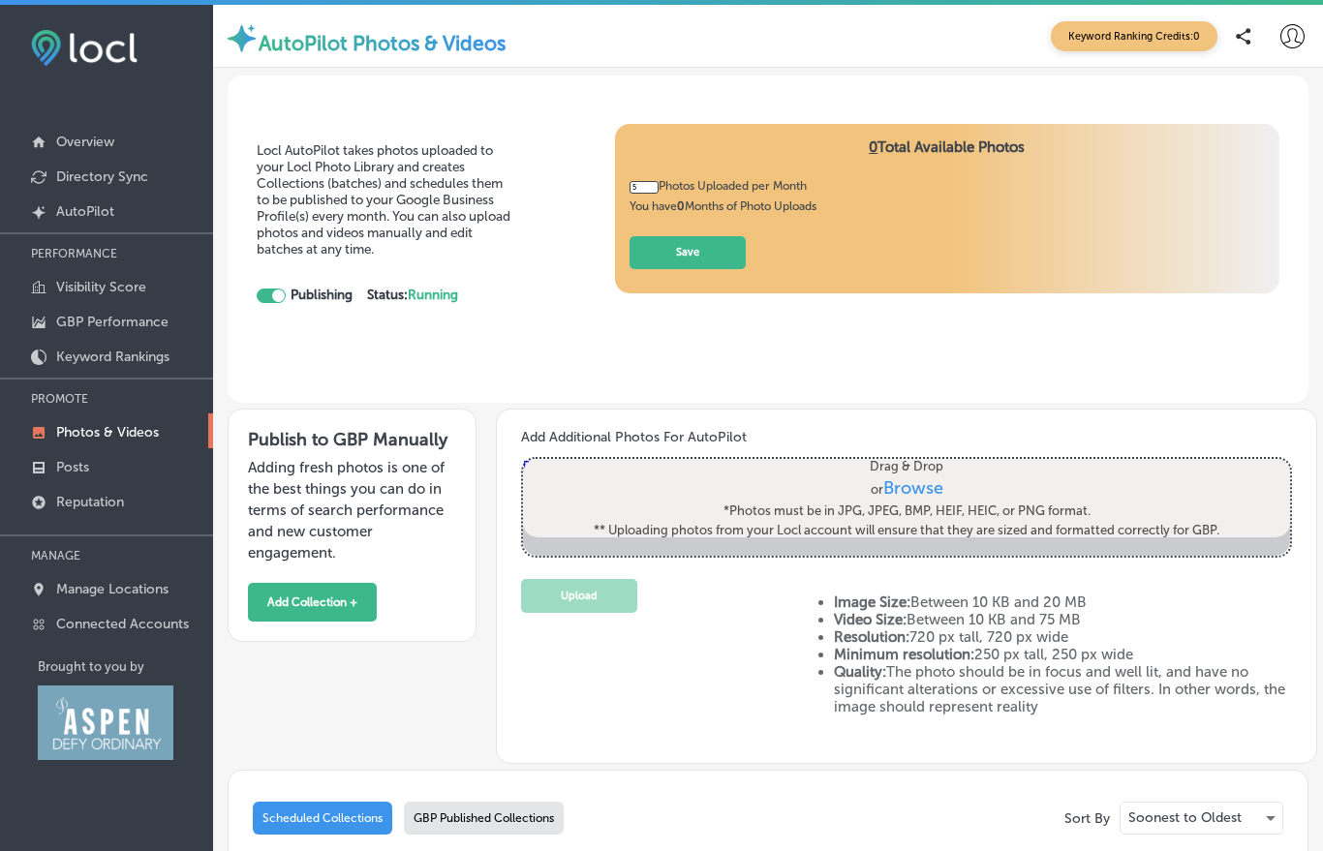
click at [68, 474] on p "Posts" at bounding box center [72, 467] width 33 height 16
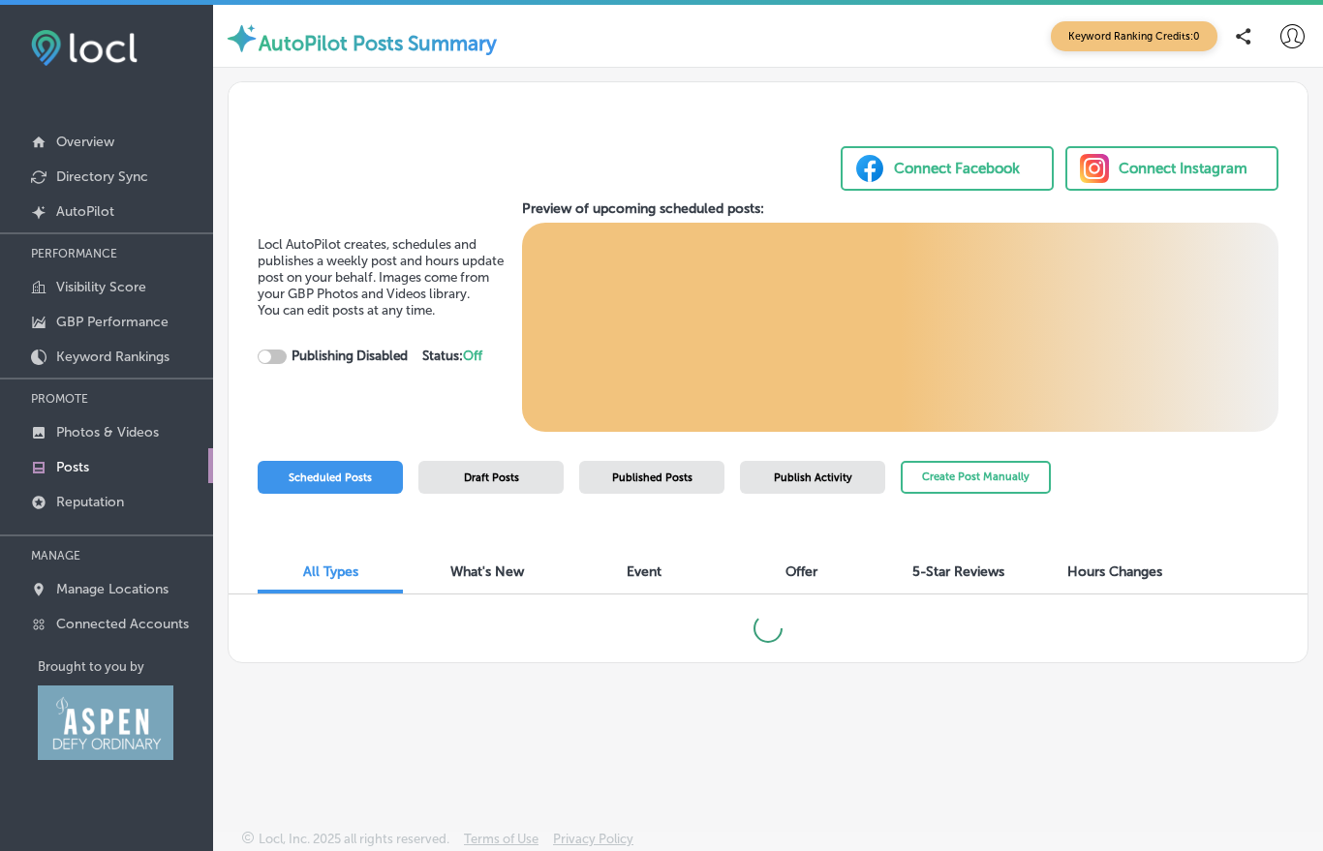
checkbox input "true"
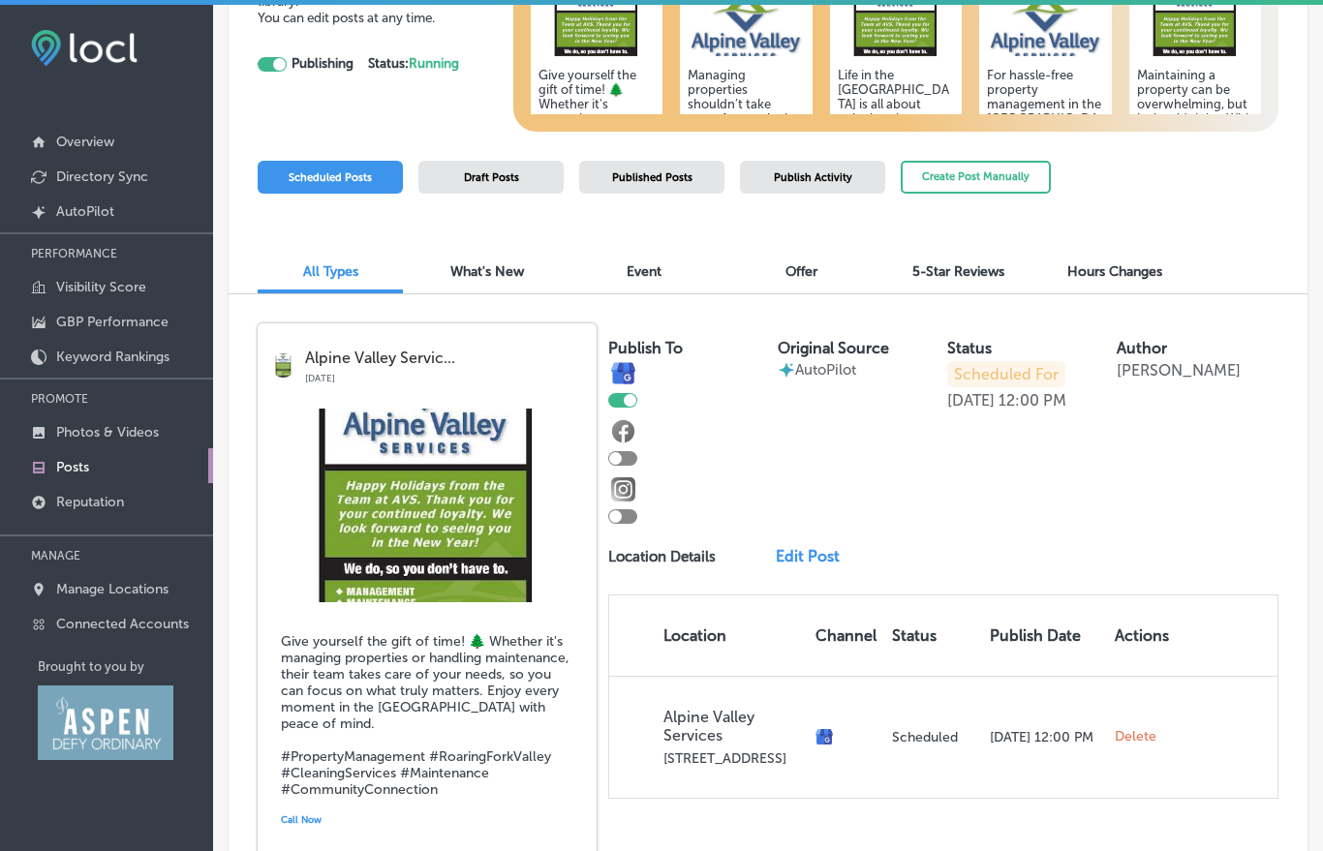
scroll to position [301, 0]
click at [796, 560] on link "Edit Post" at bounding box center [814, 555] width 76 height 18
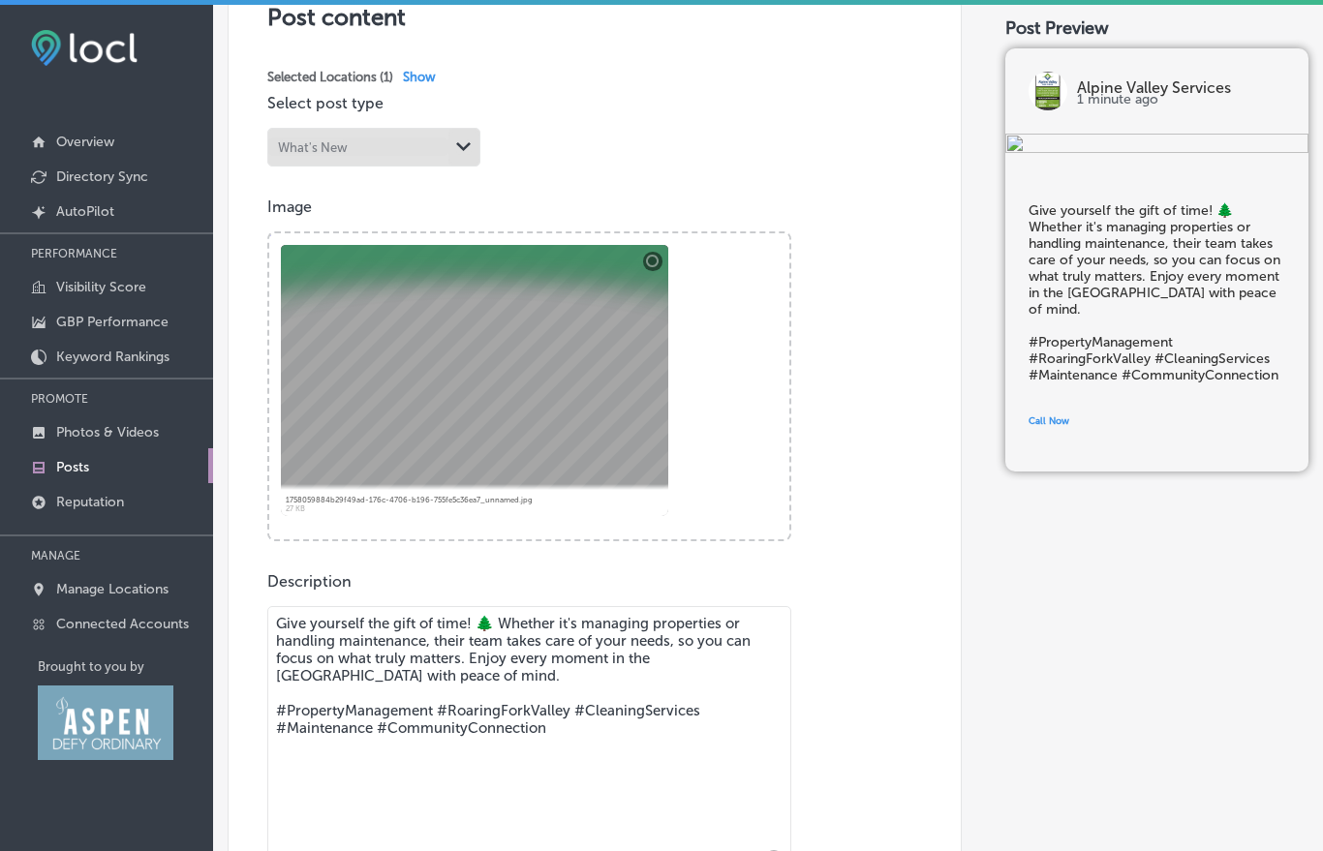
scroll to position [481, 0]
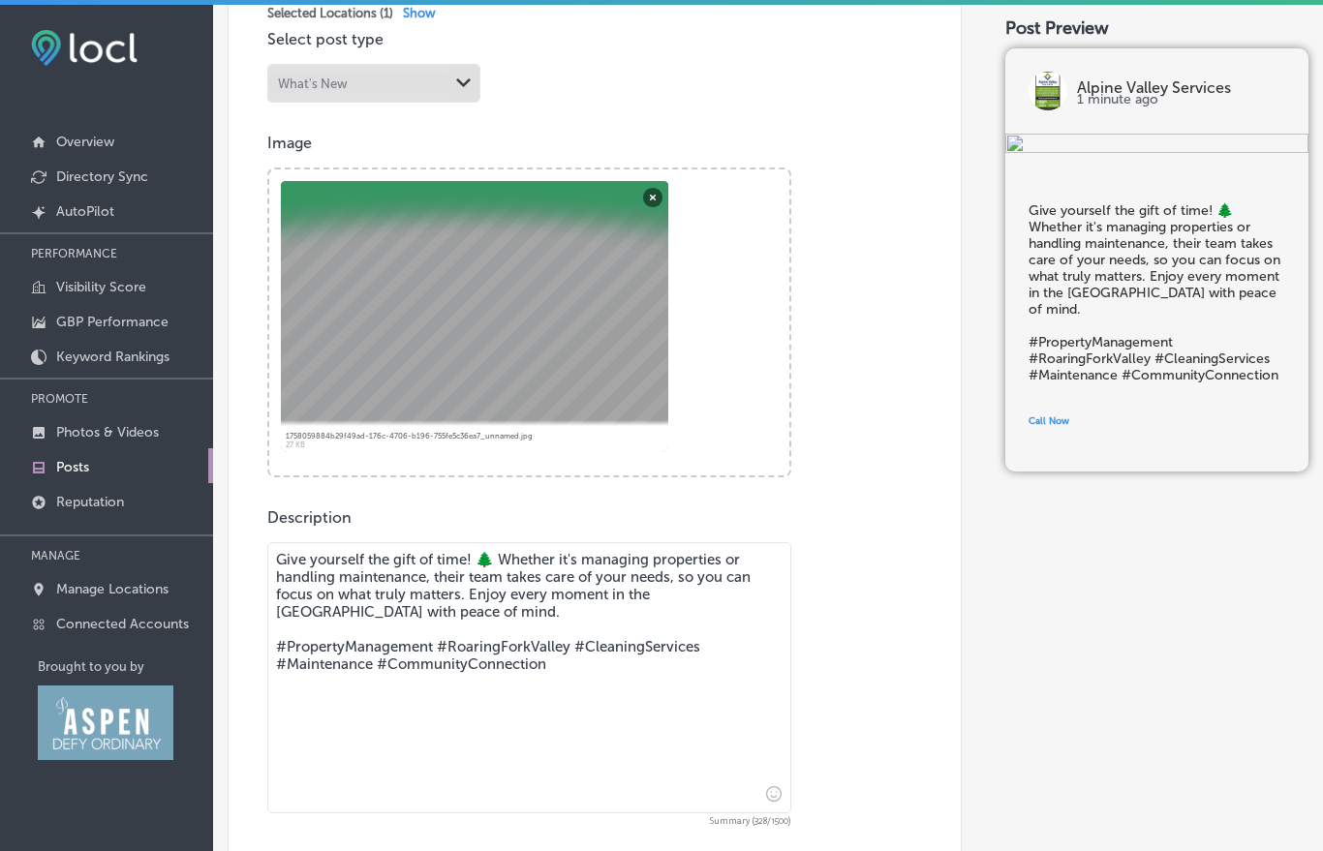
click at [286, 152] on p "Image" at bounding box center [594, 143] width 655 height 18
click at [337, 401] on div at bounding box center [474, 316] width 387 height 271
click at [385, 355] on div at bounding box center [474, 316] width 387 height 271
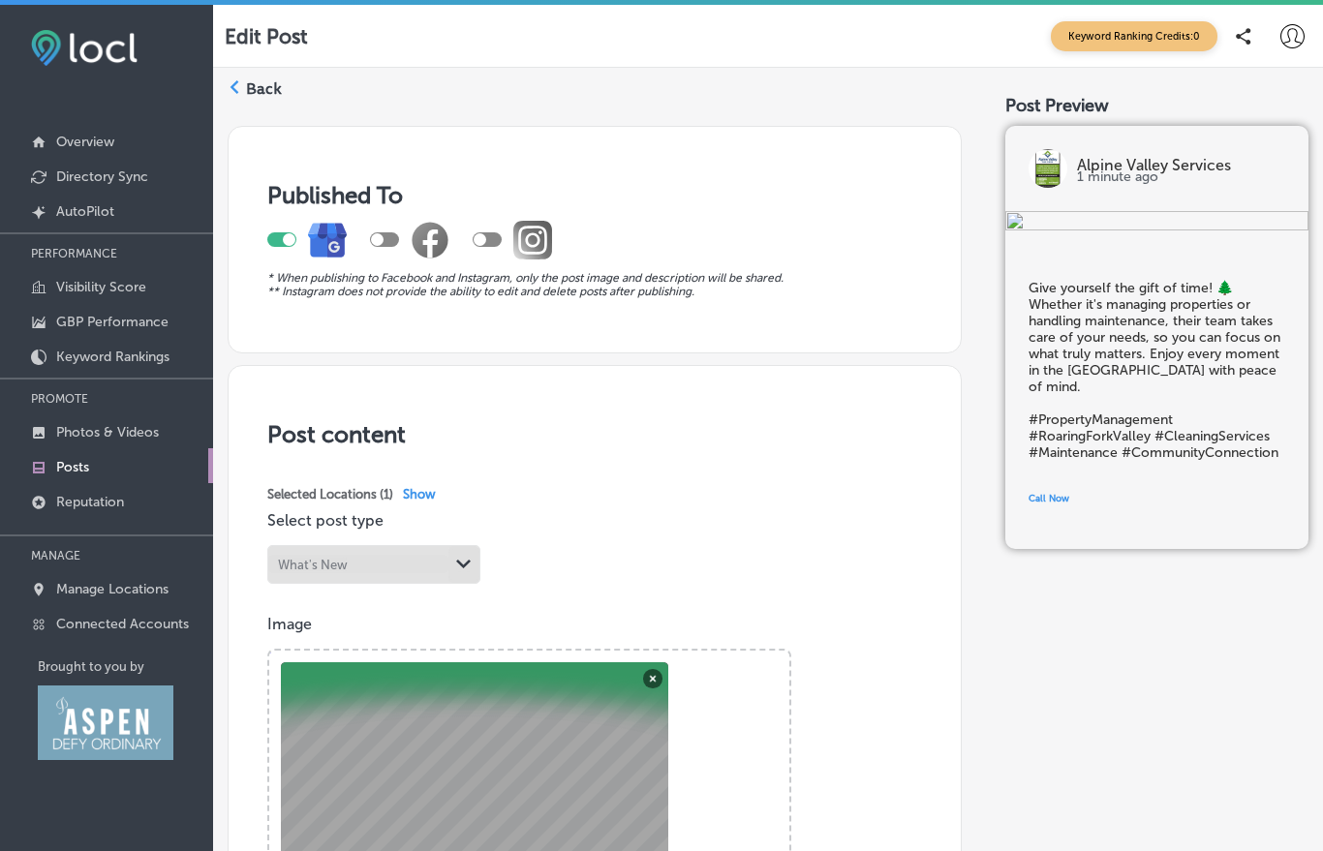
scroll to position [0, 0]
click at [249, 89] on label "Back" at bounding box center [264, 88] width 36 height 21
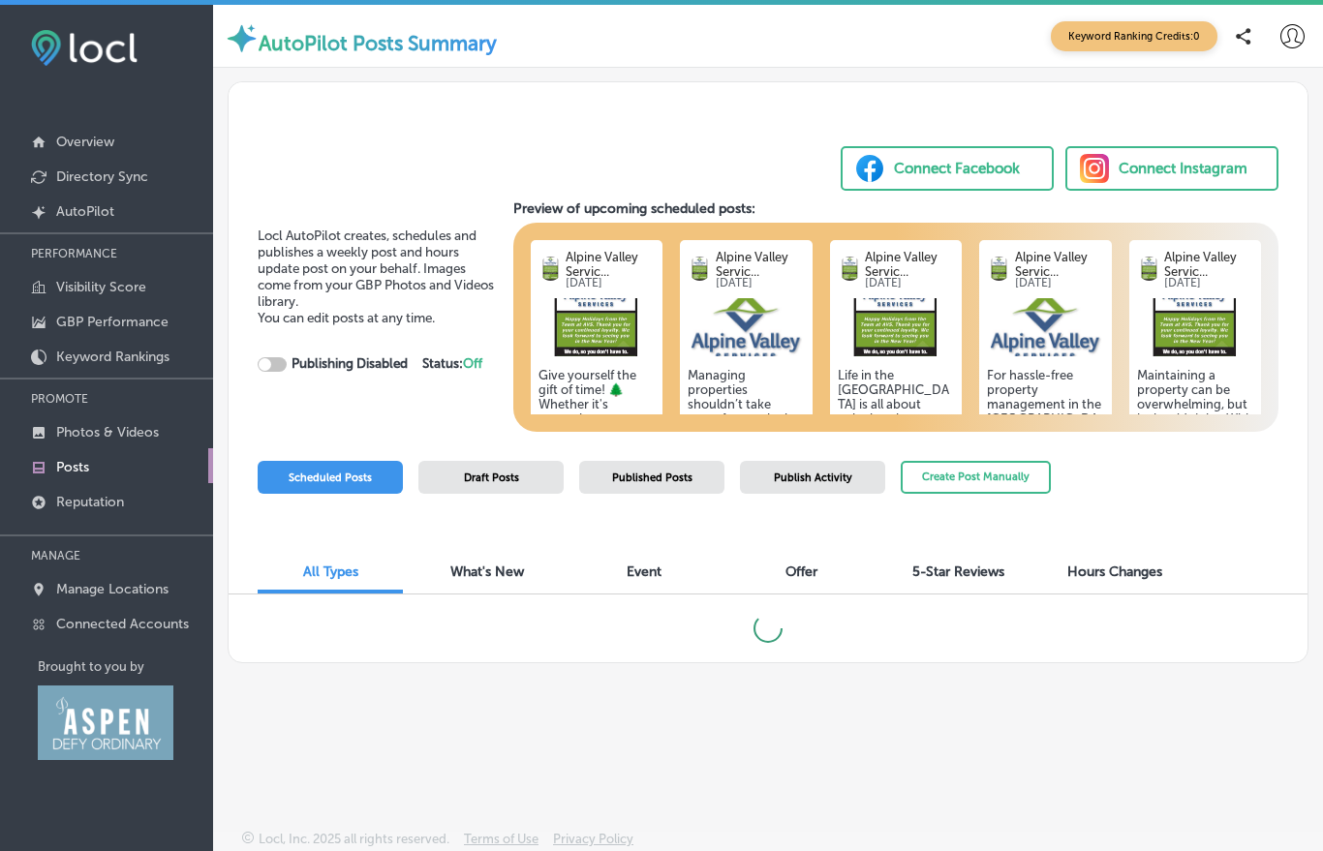
checkbox input "true"
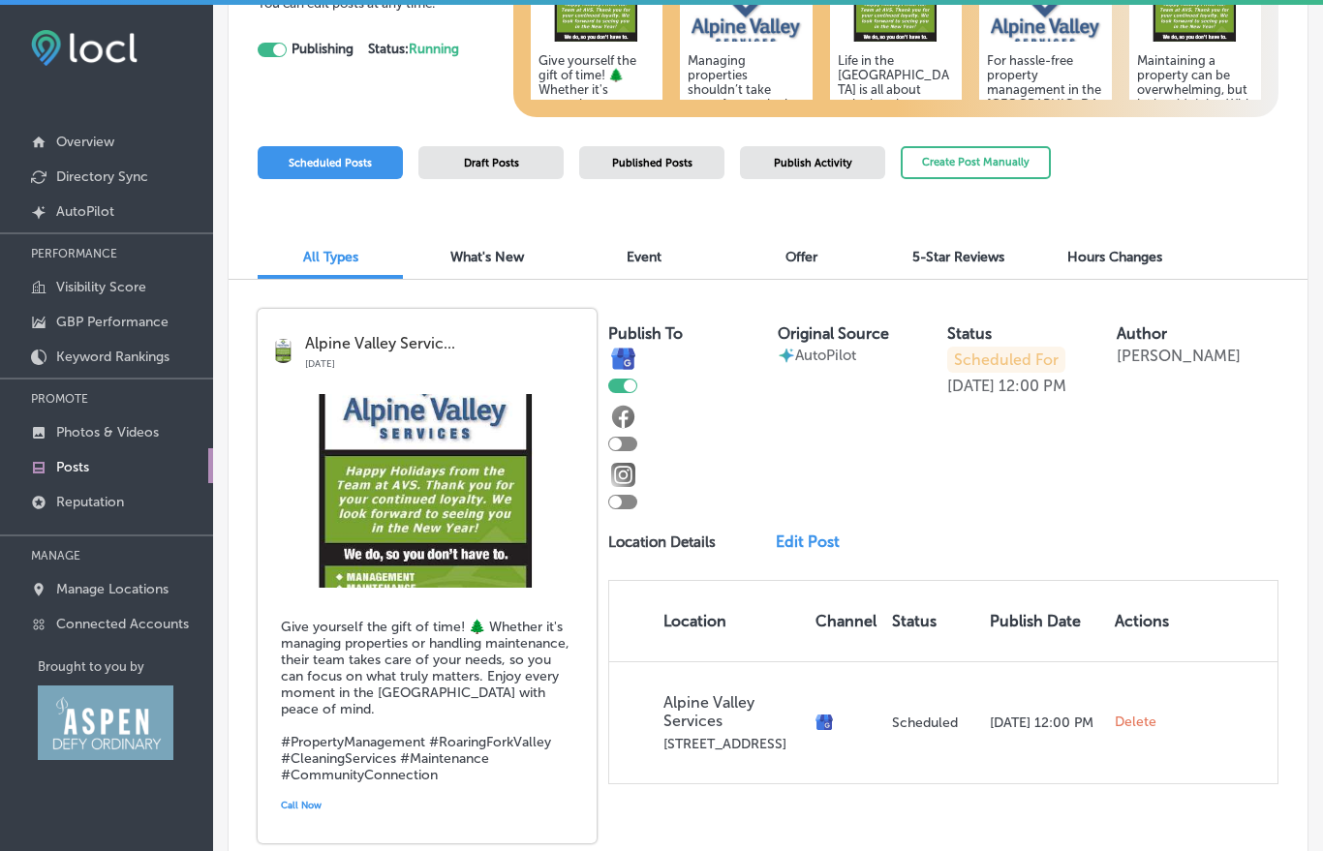
scroll to position [314, 0]
click at [470, 169] on span "Draft Posts" at bounding box center [491, 164] width 55 height 13
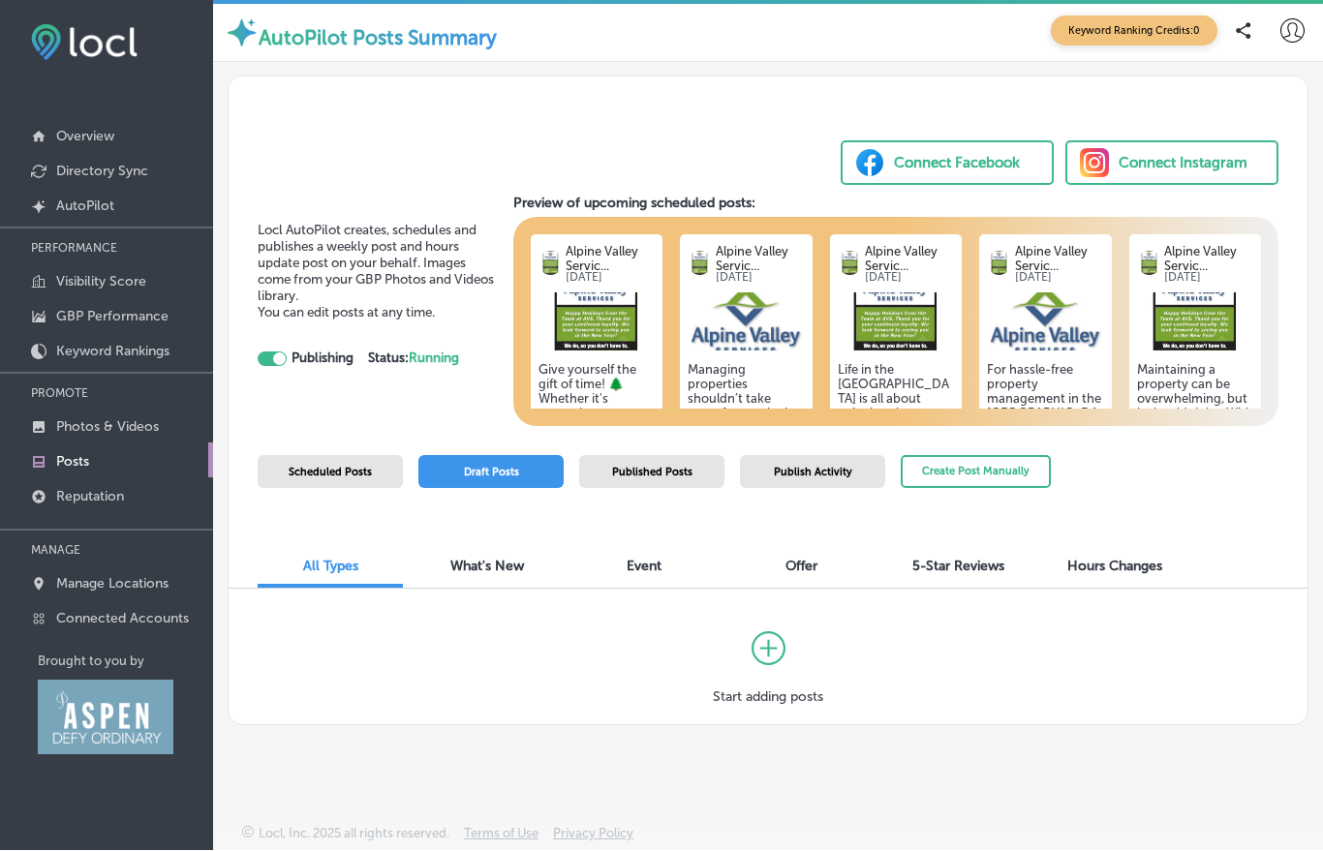
scroll to position [29, 0]
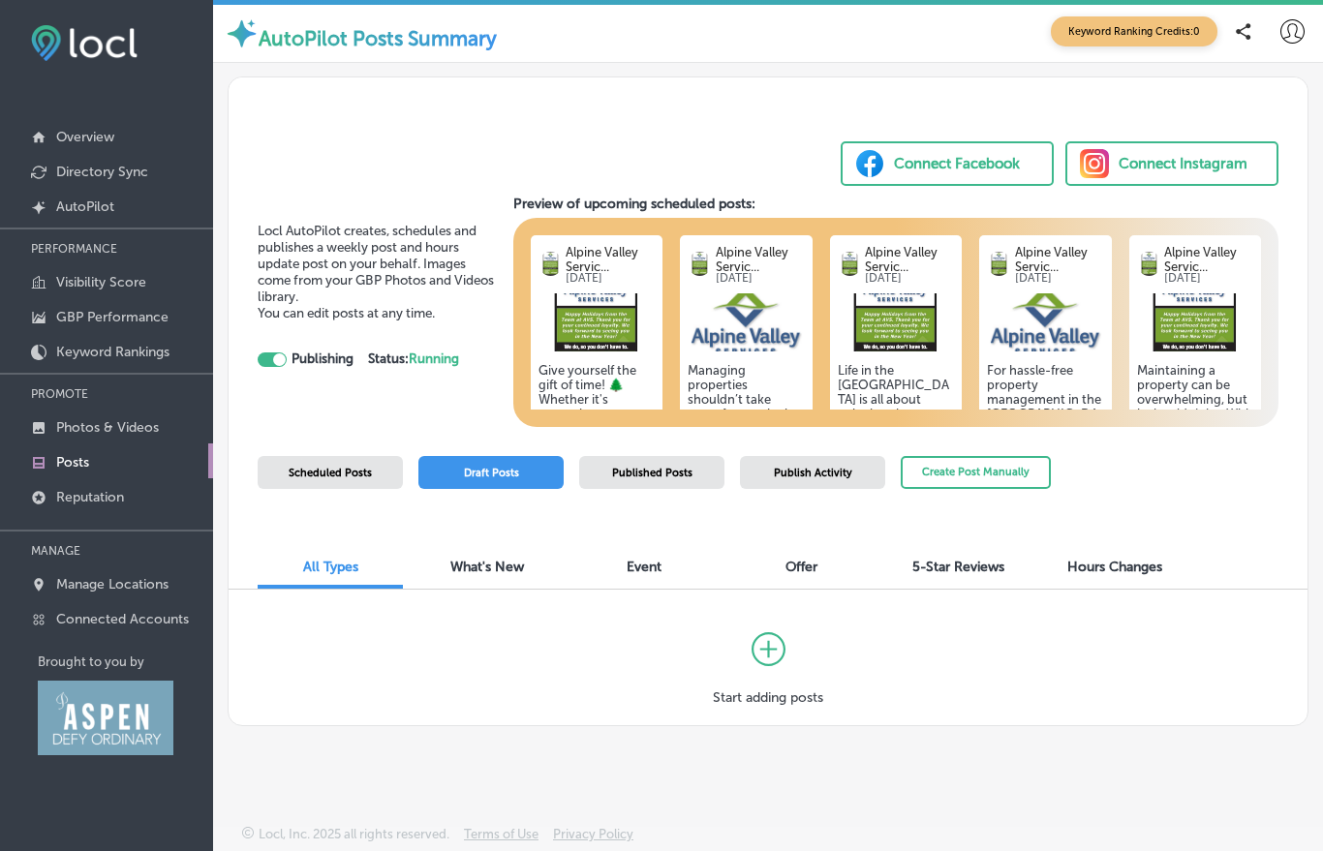
click at [595, 245] on p "Alpine Valley Servic..." at bounding box center [610, 259] width 89 height 29
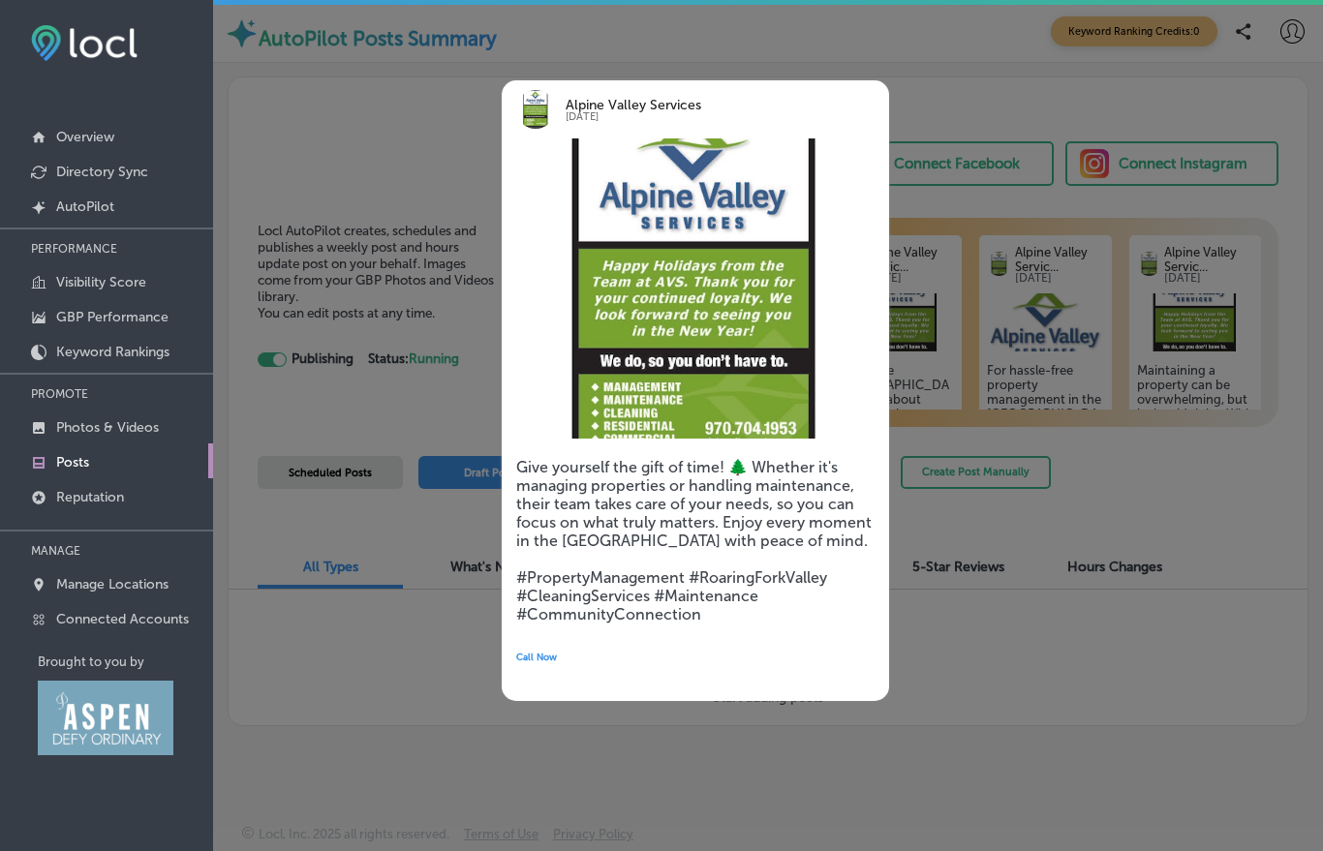
click at [394, 132] on div at bounding box center [661, 425] width 1323 height 851
